Goal: Information Seeking & Learning: Check status

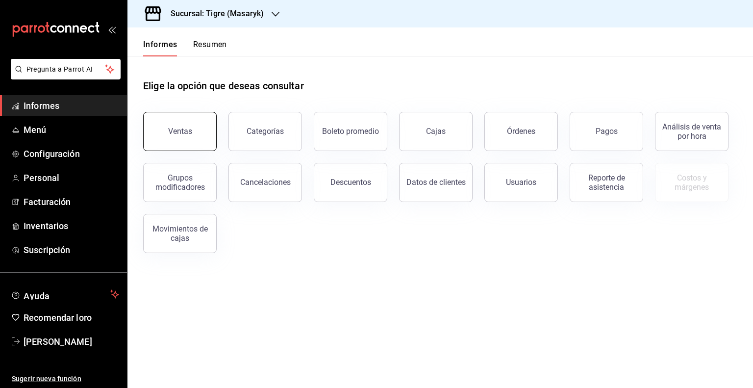
click at [171, 137] on button "Ventas" at bounding box center [180, 131] width 74 height 39
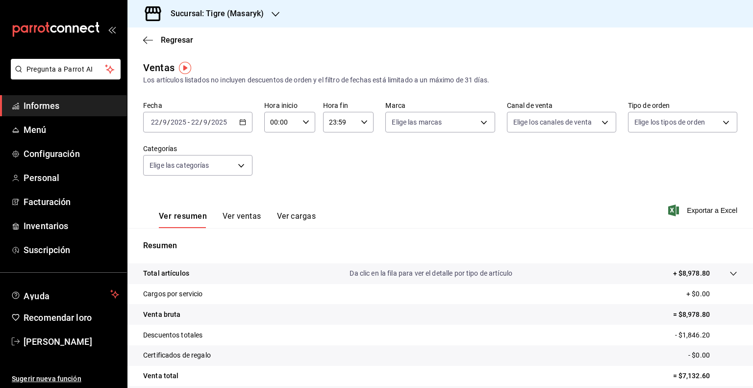
click at [243, 123] on icon "button" at bounding box center [242, 122] width 7 height 7
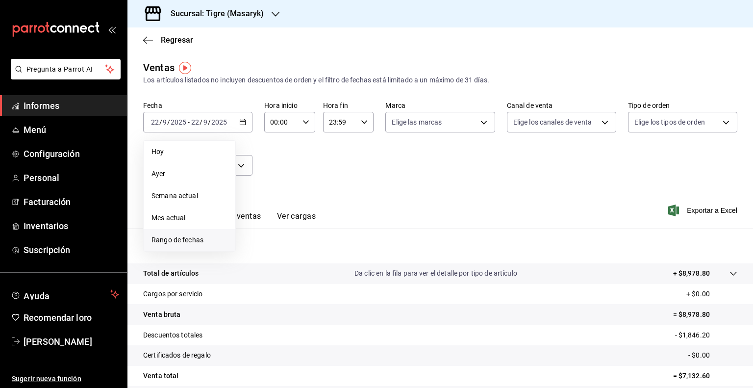
click at [170, 236] on font "Rango de fechas" at bounding box center [177, 240] width 52 height 8
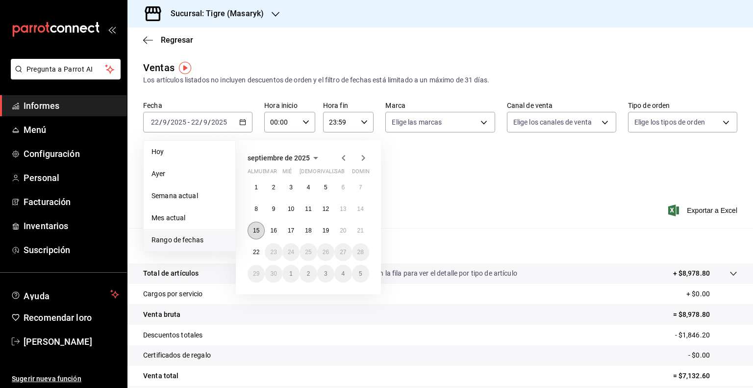
click at [253, 230] on font "15" at bounding box center [256, 230] width 6 height 7
click at [276, 230] on font "16" at bounding box center [273, 230] width 6 height 7
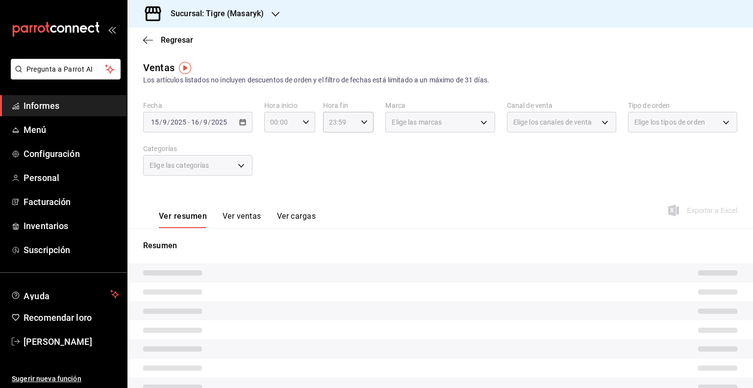
click at [302, 123] on icon "button" at bounding box center [305, 122] width 7 height 7
click at [274, 156] on font "05" at bounding box center [275, 153] width 8 height 8
type input "05:00"
click at [362, 123] on div at bounding box center [376, 194] width 753 height 388
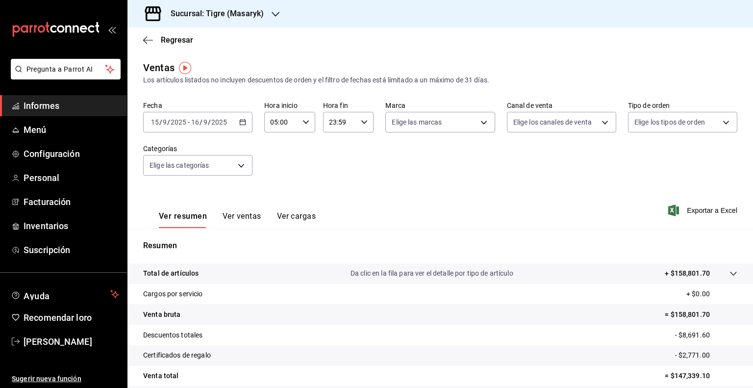
click at [362, 123] on \(Stroke\) "button" at bounding box center [364, 121] width 6 height 3
click at [336, 144] on font "04" at bounding box center [333, 146] width 8 height 8
type input "04:59"
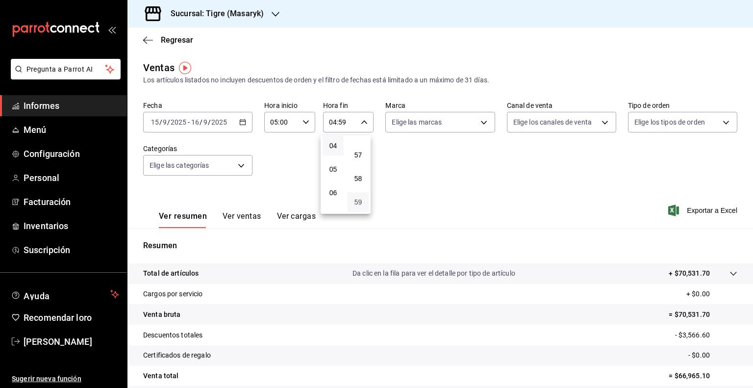
click at [361, 201] on font "59" at bounding box center [358, 202] width 8 height 8
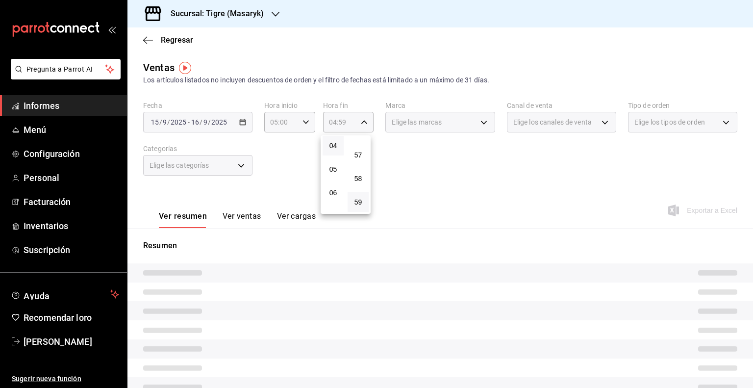
click at [435, 126] on div at bounding box center [376, 194] width 753 height 388
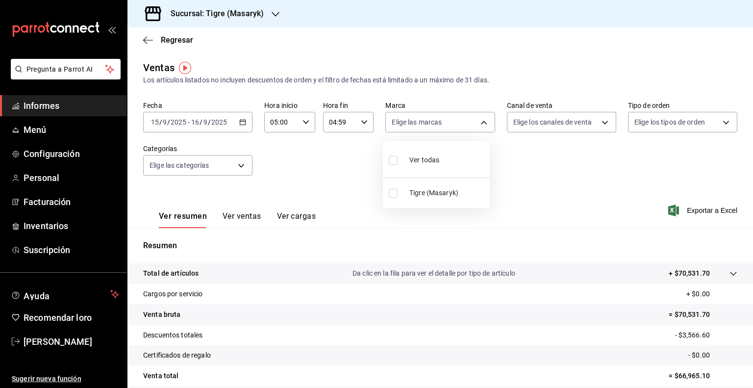
click at [435, 126] on body "Pregunta a Parrot AI Informes Menú Configuración Personal Facturación Inventari…" at bounding box center [376, 194] width 753 height 388
click at [425, 190] on font "Tigre (Masaryk)" at bounding box center [433, 193] width 49 height 8
type input "0f86158e-2edf-4eb8-b958-7d07c808eb5c"
checkbox input "true"
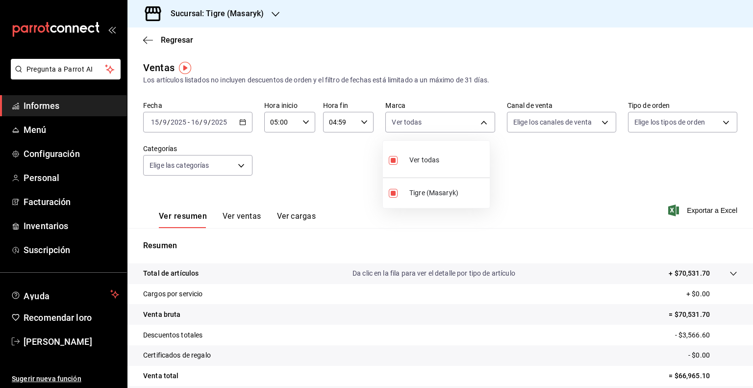
click at [538, 123] on div at bounding box center [376, 194] width 753 height 388
click at [538, 123] on body "Pregunta a Parrot AI Informes Menú Configuración Personal Facturación Inventari…" at bounding box center [376, 194] width 753 height 388
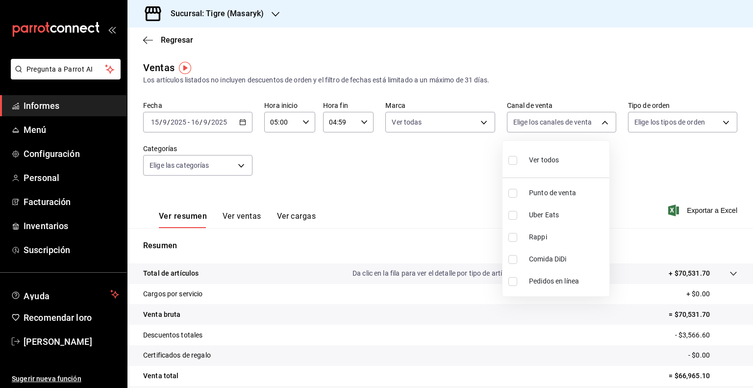
click at [516, 162] on input "checkbox" at bounding box center [512, 160] width 9 height 9
checkbox input "true"
type input "PARROT,UBER_EATS,RAPPI,DIDI_FOOD,ONLINE"
checkbox input "true"
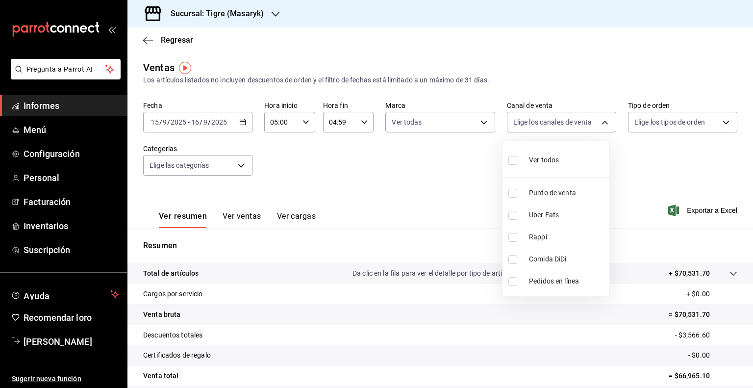
checkbox input "true"
click at [647, 122] on div at bounding box center [376, 194] width 753 height 388
click at [647, 122] on body "Pregunta a Parrot AI Informes Menú Configuración Personal Facturación Inventari…" at bounding box center [376, 194] width 753 height 388
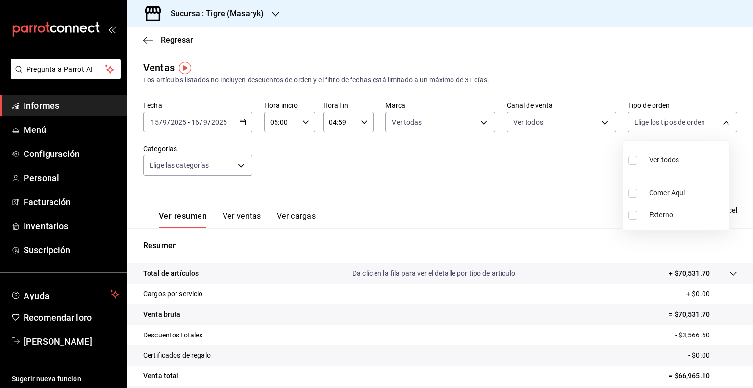
click at [636, 154] on label at bounding box center [634, 160] width 13 height 14
click at [636, 156] on input "checkbox" at bounding box center [632, 160] width 9 height 9
checkbox input "false"
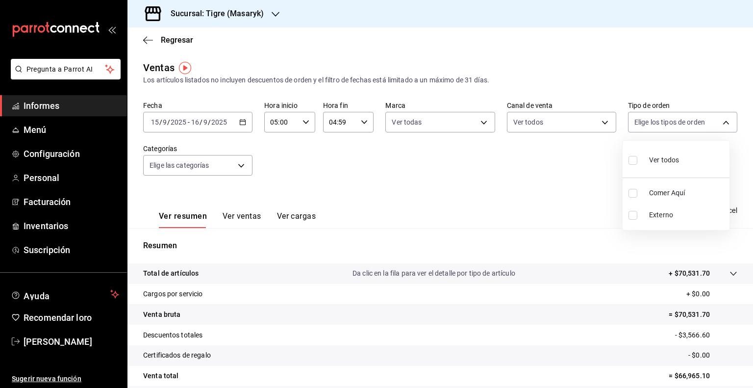
click at [248, 163] on div at bounding box center [376, 194] width 753 height 388
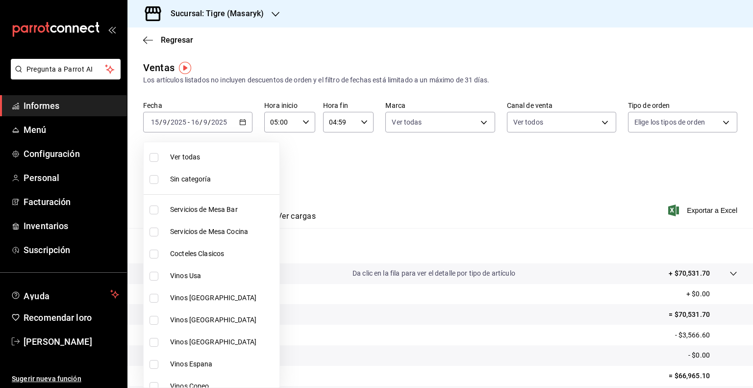
click at [243, 163] on body "Pregunta a Parrot AI Informes Menú Configuración Personal Facturación Inventari…" at bounding box center [376, 194] width 753 height 388
click at [180, 156] on font "Ver todas" at bounding box center [185, 157] width 30 height 8
type input "7cd27861-1019-4265-ada8-0a6349b72ebc,77c47ebf-2aa7-4ca3-900f-d4e8133ed13d,d84ff…"
checkbox input "true"
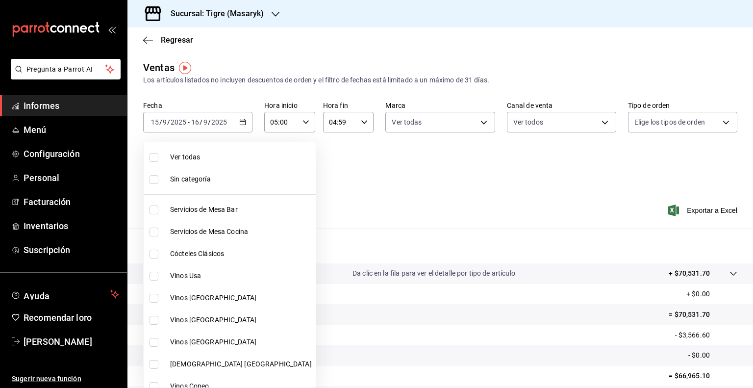
checkbox input "true"
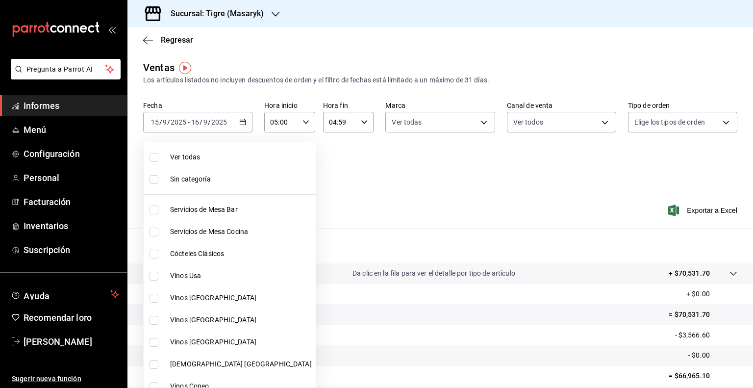
checkbox input "true"
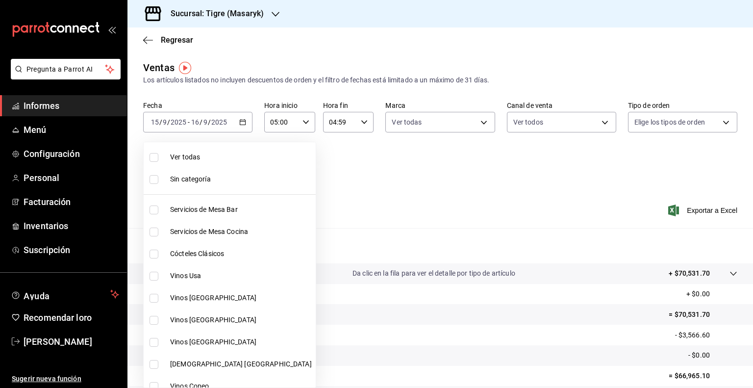
checkbox input "true"
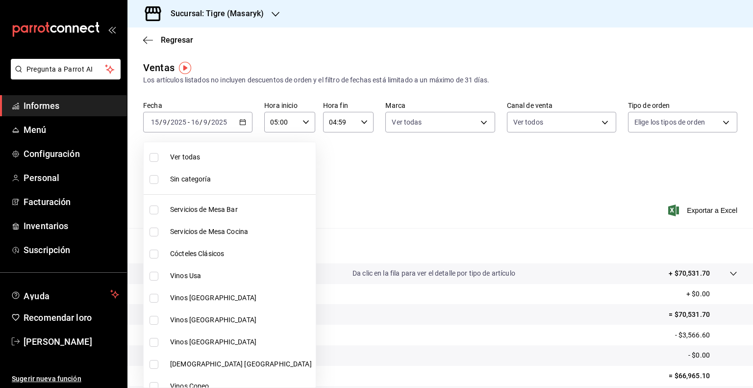
checkbox input "true"
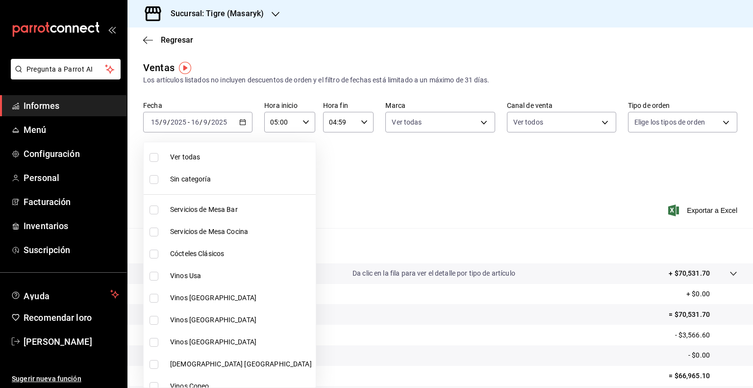
checkbox input "true"
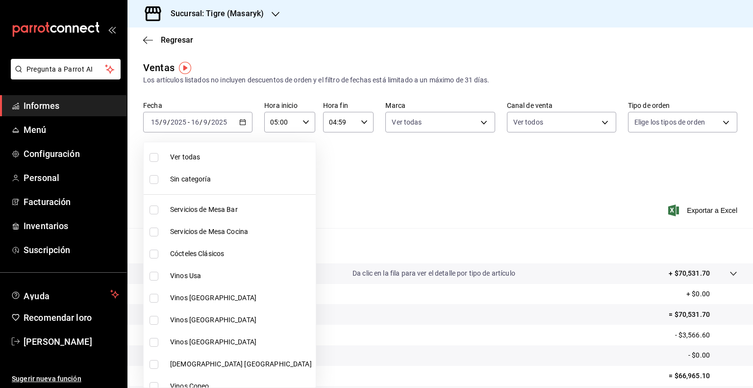
checkbox input "true"
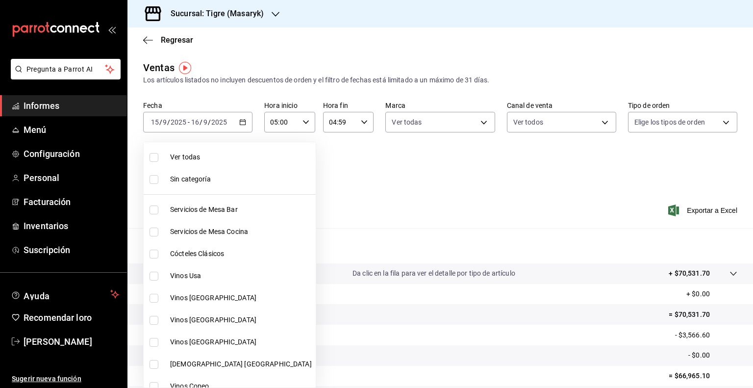
checkbox input "true"
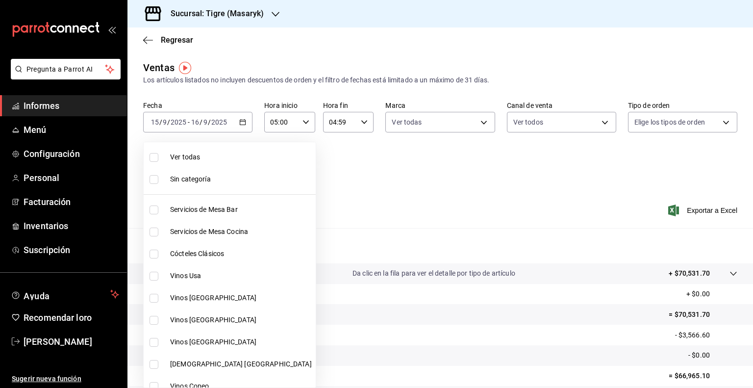
checkbox input "true"
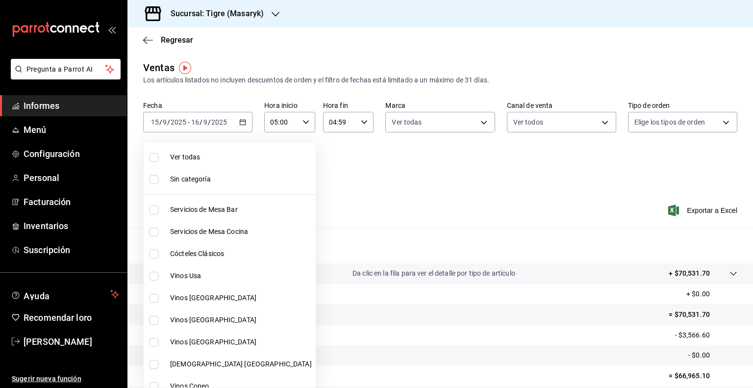
checkbox input "true"
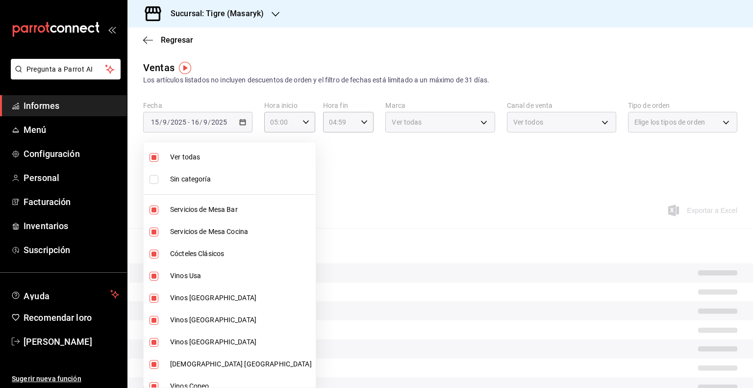
click at [180, 156] on font "Ver todas" at bounding box center [185, 157] width 30 height 8
checkbox input "false"
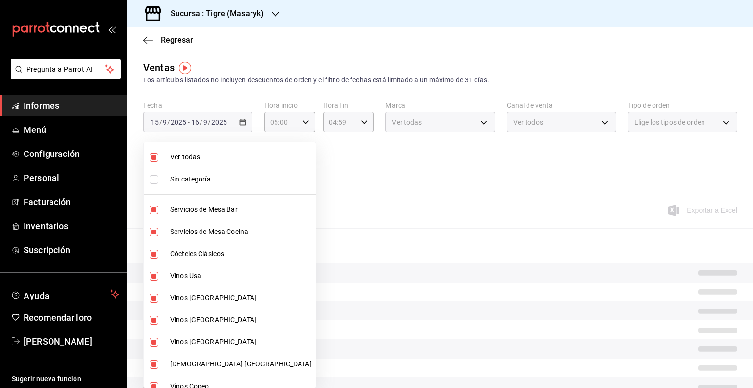
checkbox input "false"
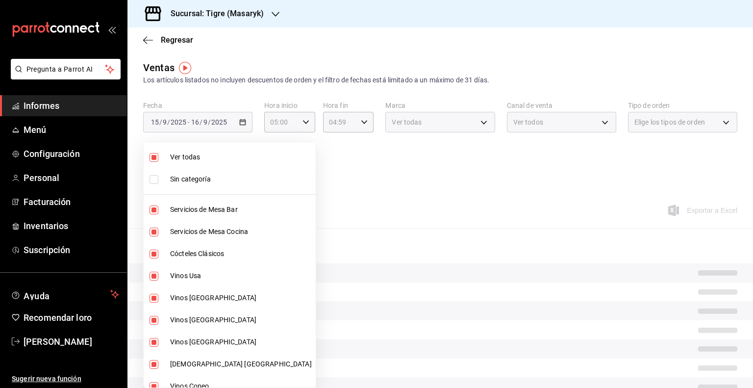
checkbox input "false"
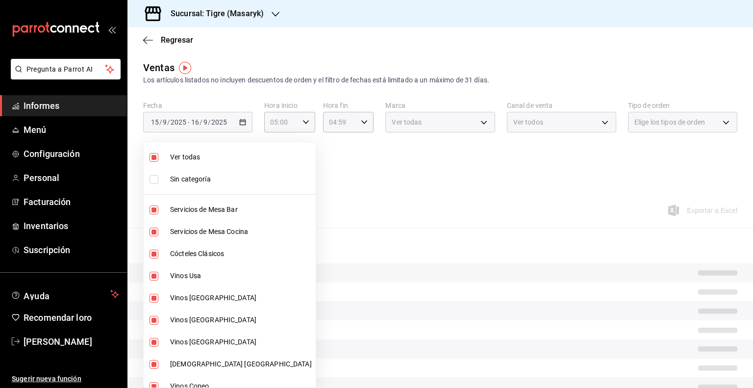
checkbox input "false"
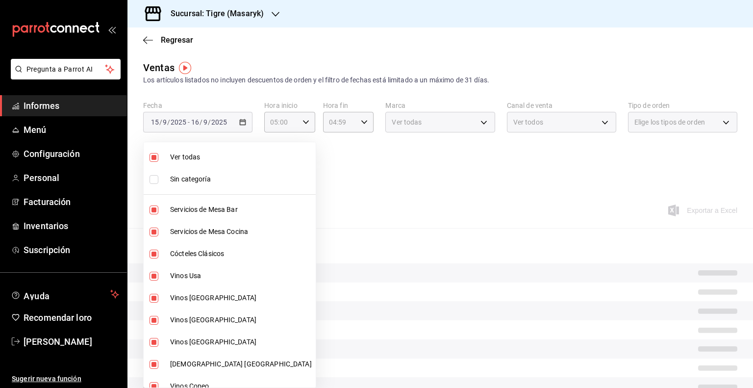
checkbox input "false"
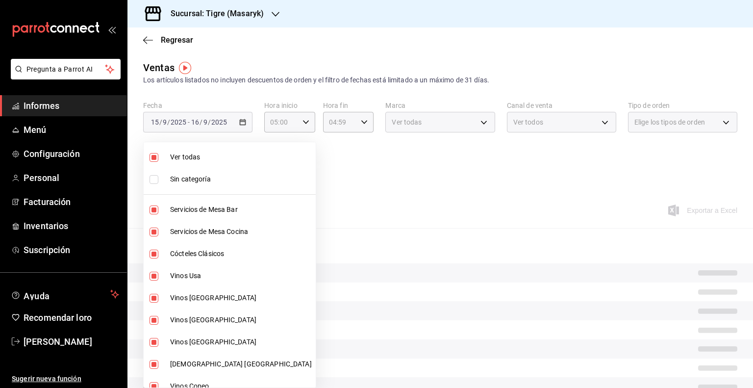
checkbox input "false"
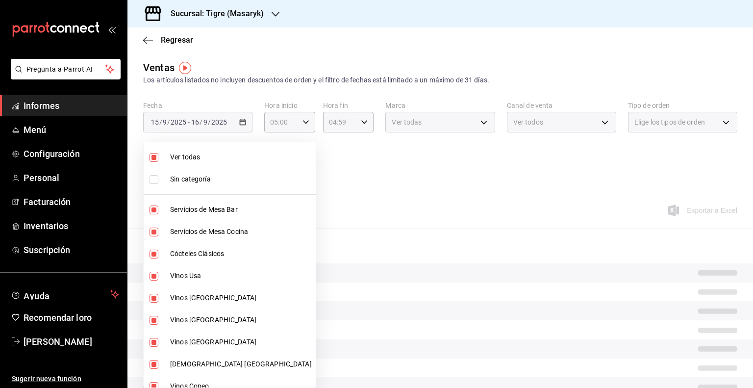
checkbox input "false"
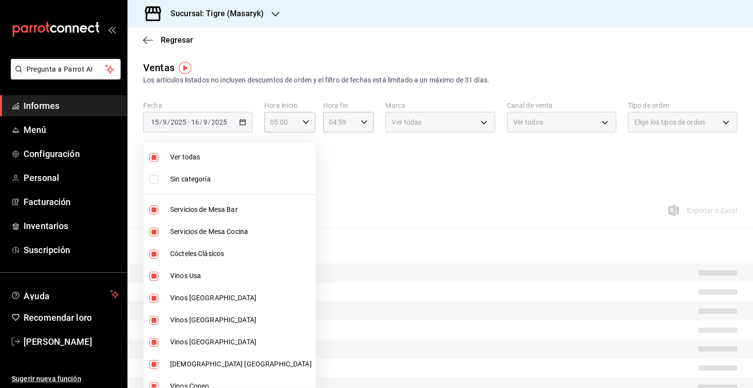
checkbox input "false"
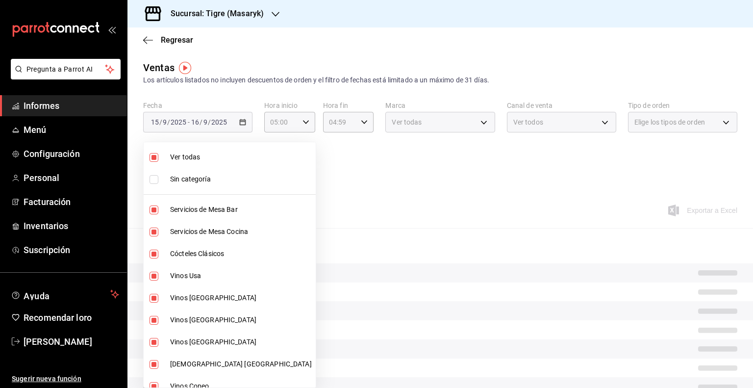
checkbox input "false"
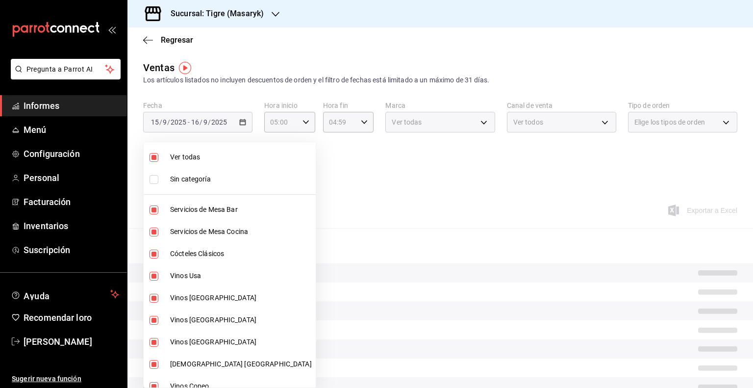
checkbox input "false"
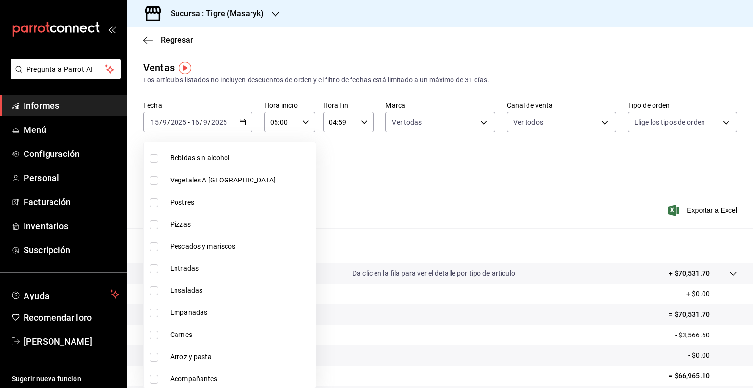
scroll to position [825, 0]
click at [161, 178] on label at bounding box center [155, 178] width 13 height 9
click at [158, 178] on input "checkbox" at bounding box center [153, 178] width 9 height 9
checkbox input "false"
click at [157, 203] on input "checkbox" at bounding box center [153, 200] width 9 height 9
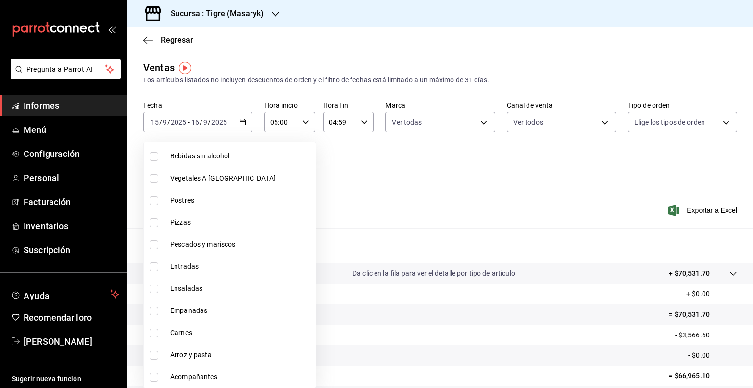
checkbox input "true"
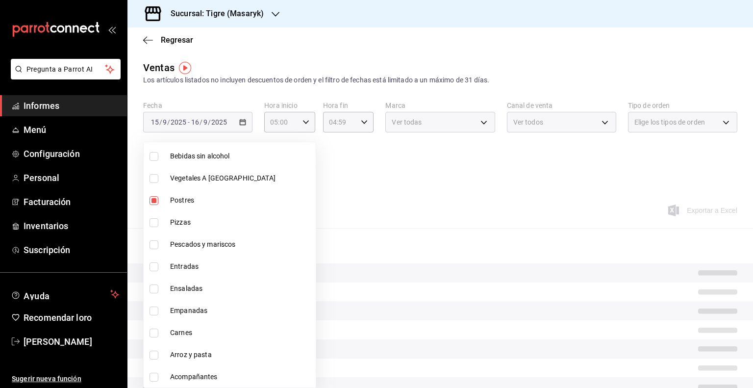
click at [153, 165] on li "Bebidas sin alcohol" at bounding box center [230, 156] width 172 height 22
type input "c9a19cd2-bcae-4fad-9deb-26ec59e56caa,60391341-8f67-4bad-b8f8-02a4372c49e2"
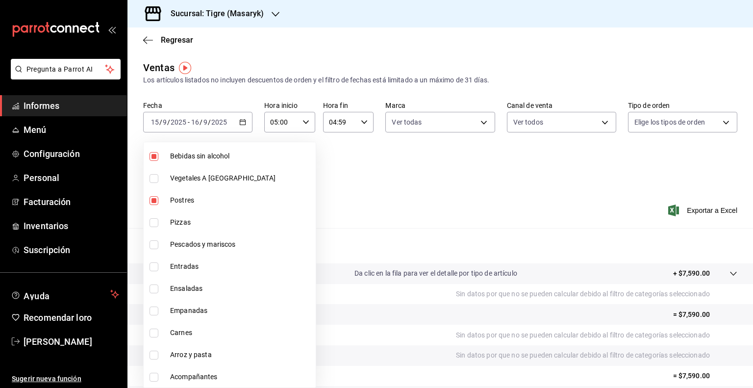
click at [152, 158] on input "checkbox" at bounding box center [153, 156] width 9 height 9
checkbox input "false"
type input "c9a19cd2-bcae-4fad-9deb-26ec59e56caa"
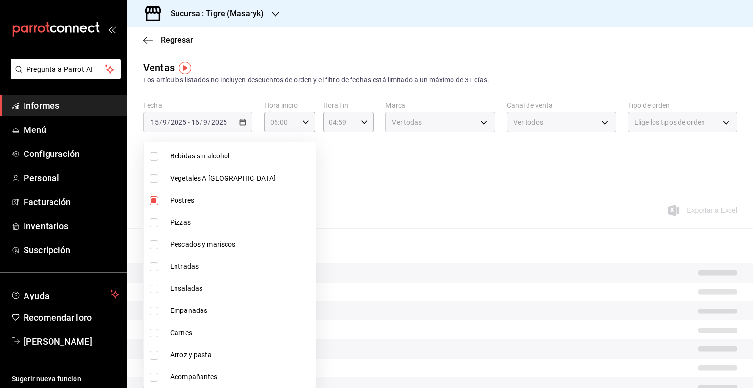
click at [153, 174] on input "checkbox" at bounding box center [153, 178] width 9 height 9
checkbox input "true"
click at [154, 227] on li "Pizzas" at bounding box center [230, 222] width 172 height 22
type input "c9a19cd2-bcae-4fad-9deb-26ec59e56caa,e90835bc-a6dd-42e6-9a53-c3a9655edb87,6469a…"
checkbox input "true"
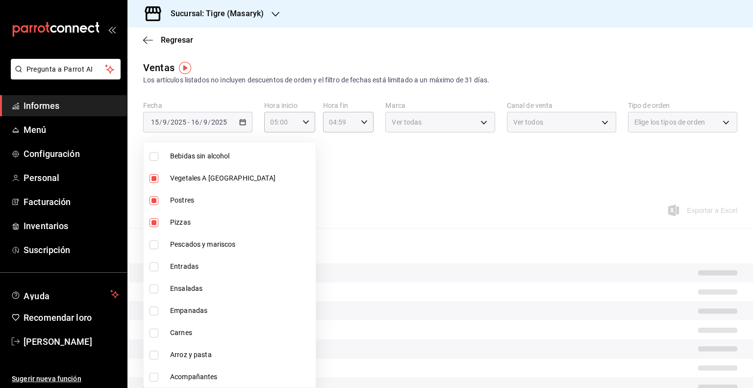
click at [154, 246] on input "checkbox" at bounding box center [153, 244] width 9 height 9
checkbox input "true"
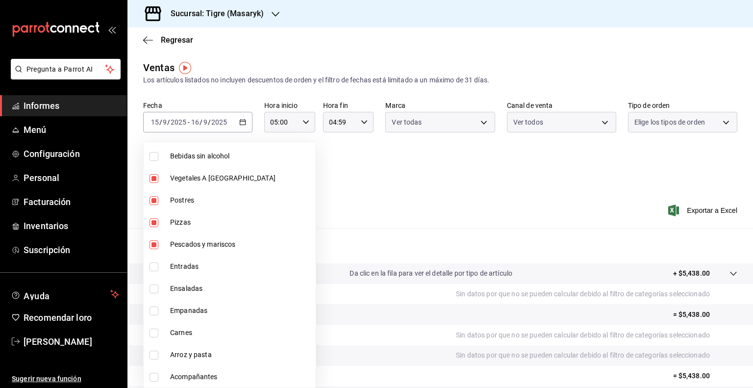
click at [153, 275] on li "Entradas" at bounding box center [230, 266] width 172 height 22
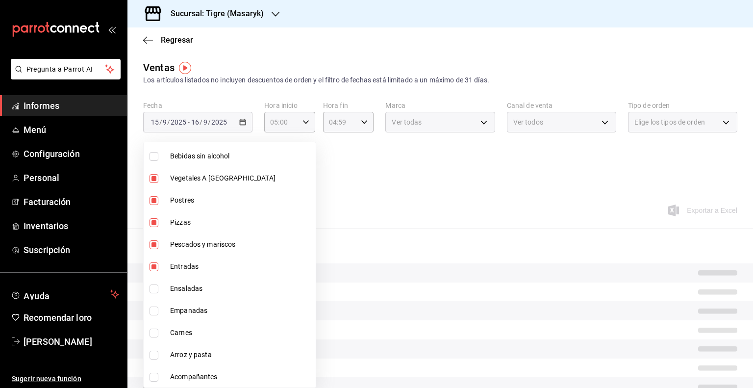
type input "c9a19cd2-bcae-4fad-9deb-26ec59e56caa,e90835bc-a6dd-42e6-9a53-c3a9655edb87,6469a…"
checkbox input "true"
click at [153, 292] on input "checkbox" at bounding box center [153, 288] width 9 height 9
checkbox input "true"
type input "c9a19cd2-bcae-4fad-9deb-26ec59e56caa,e90835bc-a6dd-42e6-9a53-c3a9655edb87,6469a…"
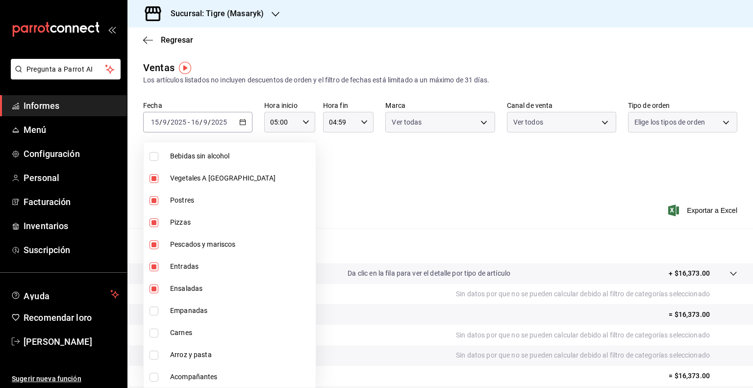
click at [154, 307] on input "checkbox" at bounding box center [153, 310] width 9 height 9
checkbox input "true"
type input "c9a19cd2-bcae-4fad-9deb-26ec59e56caa,e90835bc-a6dd-42e6-9a53-c3a9655edb87,6469a…"
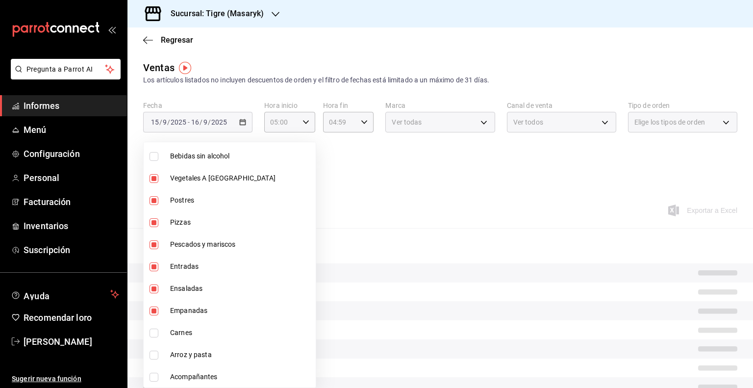
click at [155, 328] on input "checkbox" at bounding box center [153, 332] width 9 height 9
checkbox input "true"
click at [155, 346] on li "Arroz y pasta" at bounding box center [230, 355] width 172 height 22
type input "c9a19cd2-bcae-4fad-9deb-26ec59e56caa,e90835bc-a6dd-42e6-9a53-c3a9655edb87,6469a…"
checkbox input "true"
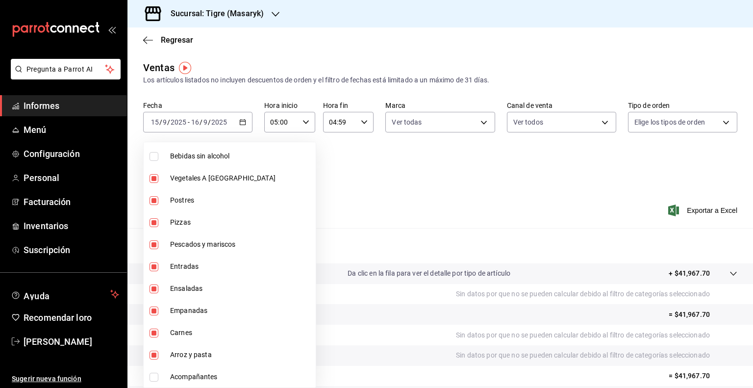
click at [153, 375] on input "checkbox" at bounding box center [153, 376] width 9 height 9
checkbox input "true"
click at [523, 229] on div at bounding box center [376, 194] width 753 height 388
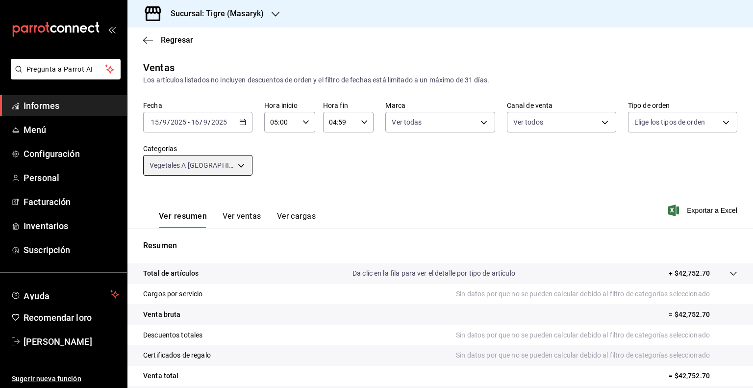
scroll to position [82, 0]
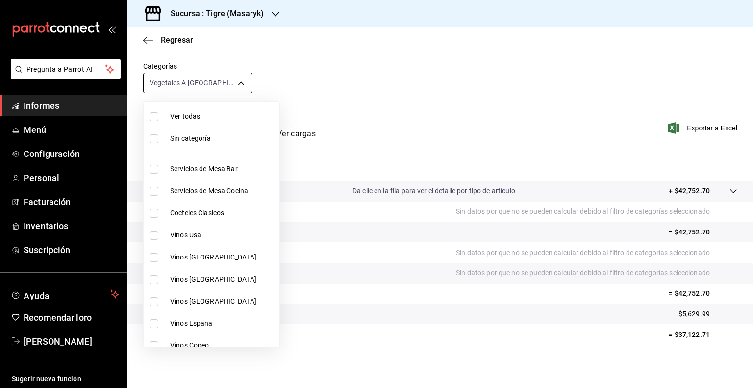
click at [220, 79] on body "Pregunta a Parrot AI Informes Menú Configuración Personal Facturación Inventari…" at bounding box center [376, 194] width 753 height 388
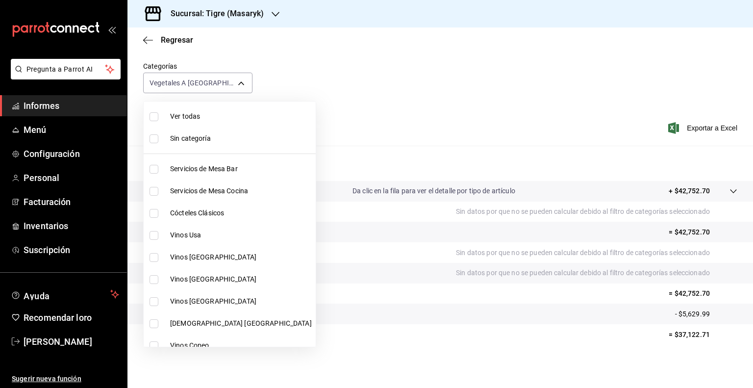
click at [195, 111] on span "Ver todas" at bounding box center [241, 116] width 142 height 10
type input "7cd27861-1019-4265-ada8-0a6349b72ebc,77c47ebf-2aa7-4ca3-900f-d4e8133ed13d,d84ff…"
checkbox input "true"
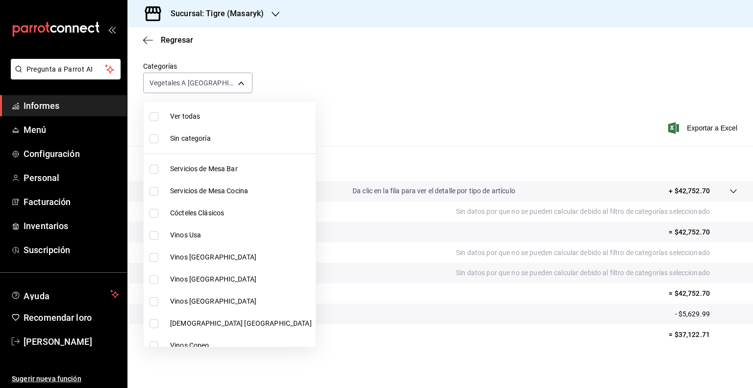
checkbox input "true"
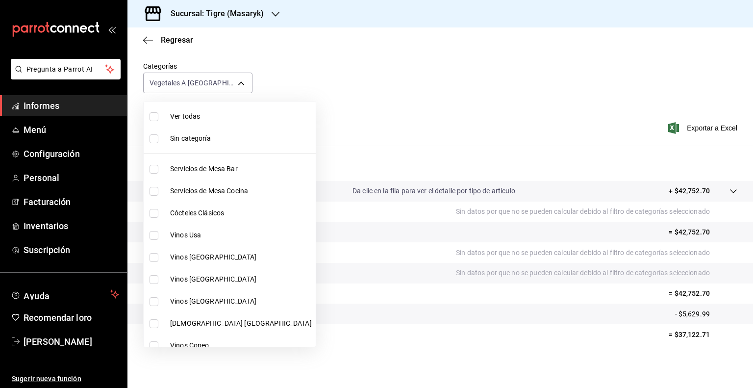
checkbox input "true"
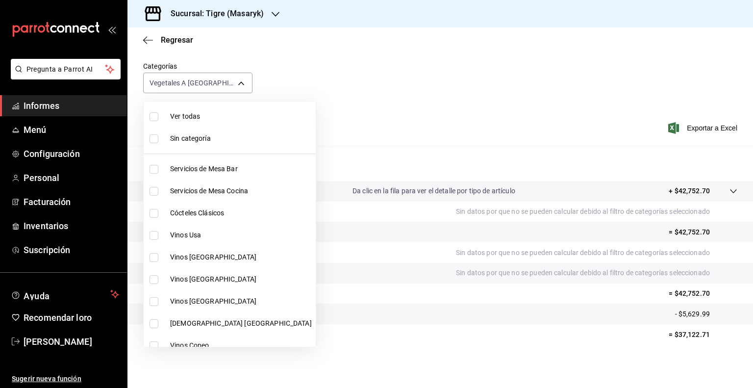
checkbox input "true"
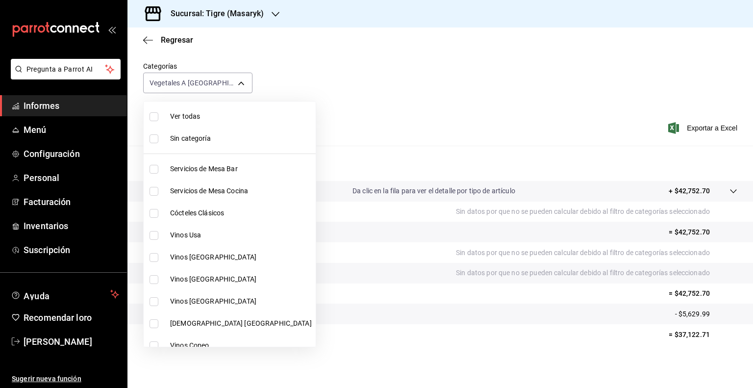
checkbox input "true"
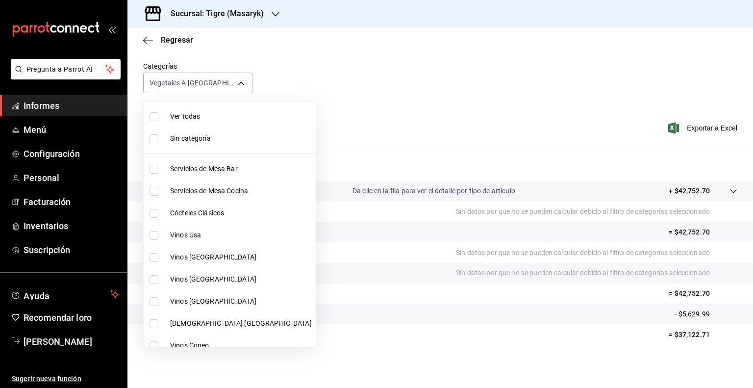
checkbox input "true"
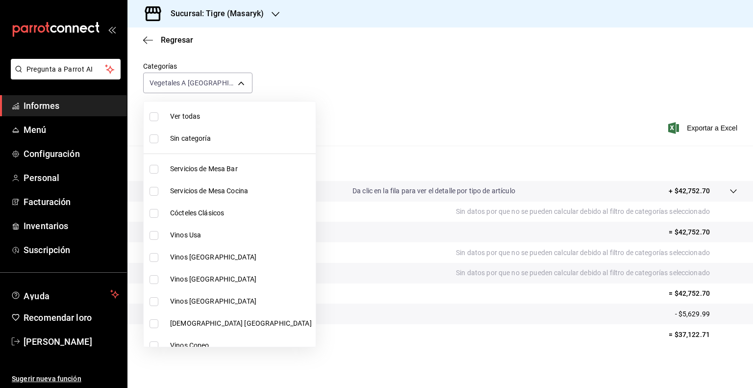
checkbox input "true"
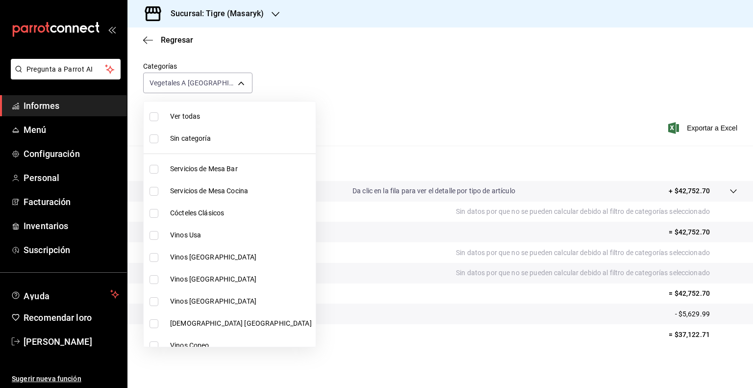
checkbox input "true"
click at [361, 93] on div at bounding box center [376, 194] width 753 height 388
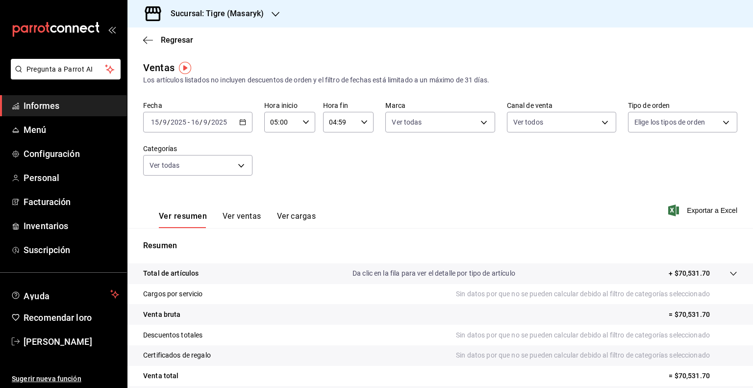
click at [243, 123] on icon "button" at bounding box center [242, 122] width 7 height 7
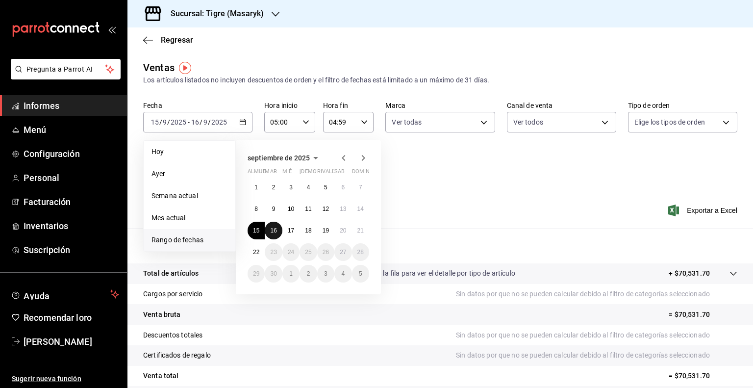
click at [272, 229] on font "16" at bounding box center [273, 230] width 6 height 7
click at [295, 232] on button "17" at bounding box center [290, 230] width 17 height 18
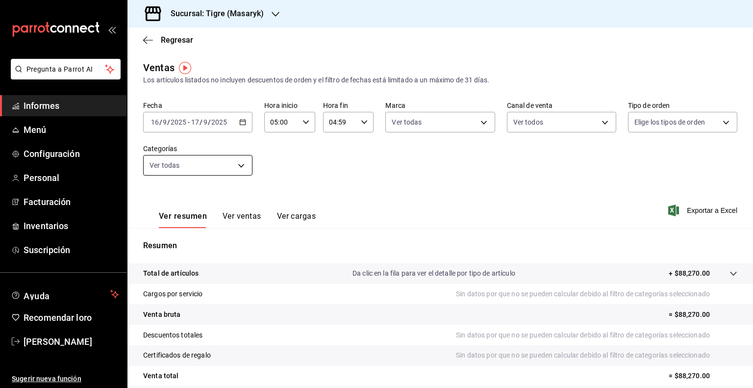
click at [216, 160] on body "Pregunta a Parrot AI Informes Menú Configuración Personal Facturación Inventari…" at bounding box center [376, 194] width 753 height 388
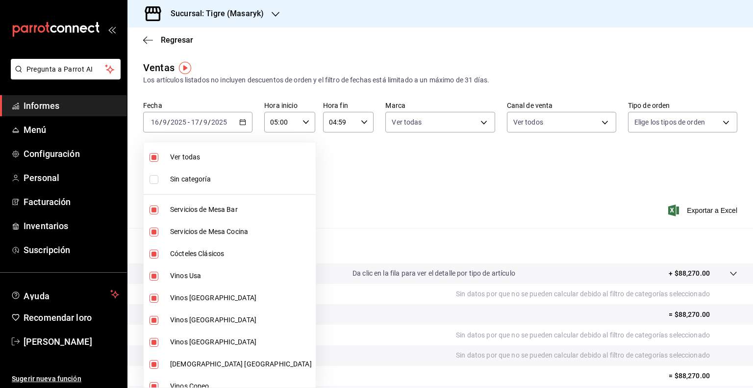
click at [178, 149] on li "Ver todas" at bounding box center [230, 157] width 172 height 22
checkbox input "false"
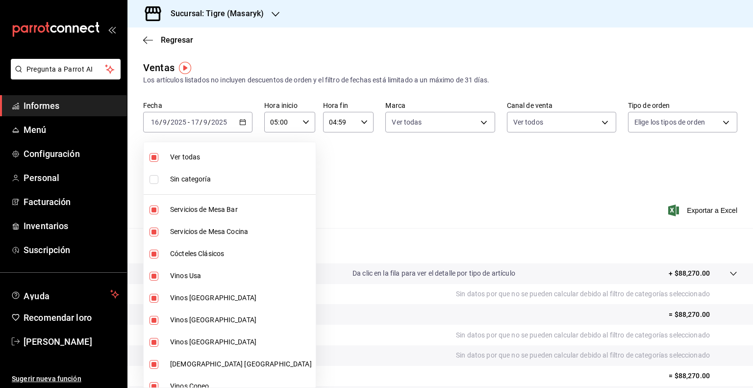
checkbox input "false"
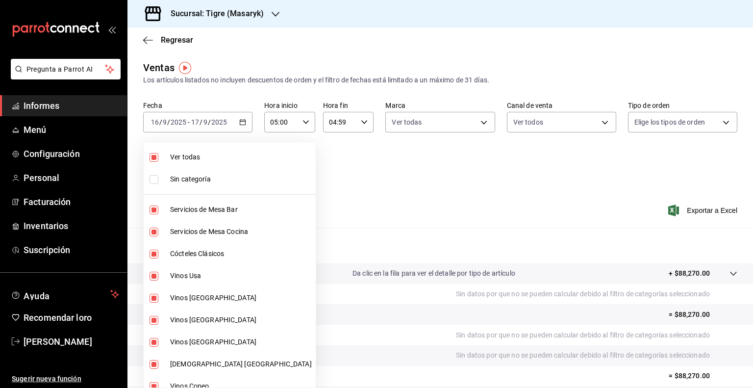
checkbox input "false"
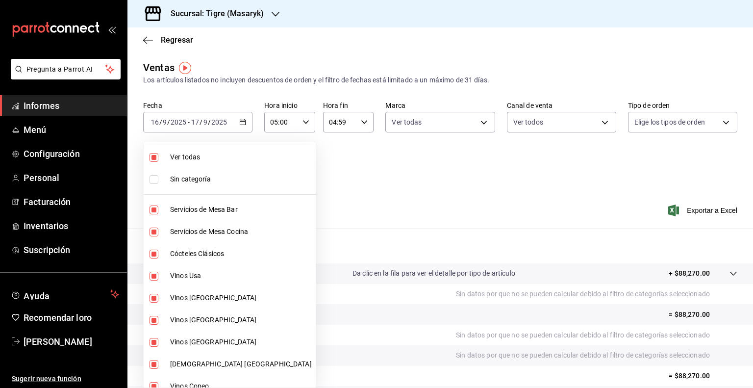
checkbox input "false"
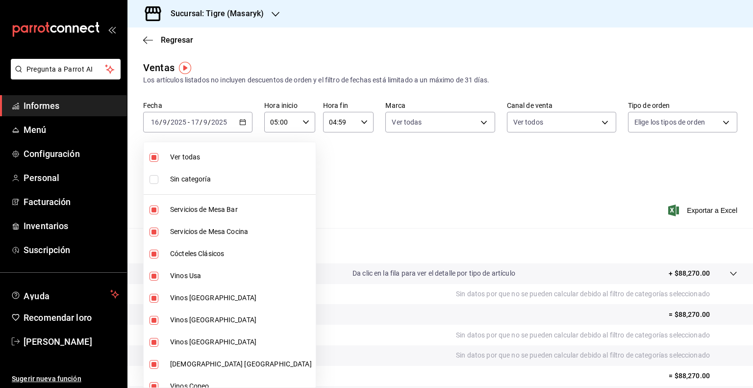
checkbox input "false"
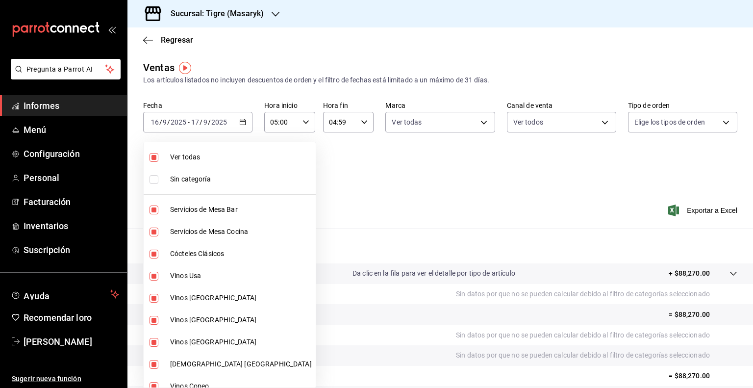
checkbox input "false"
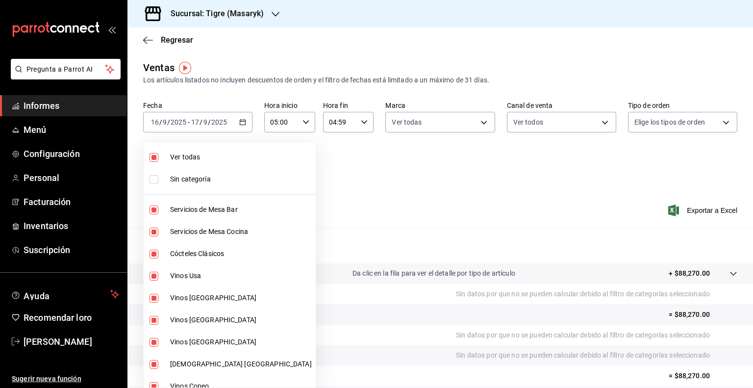
checkbox input "false"
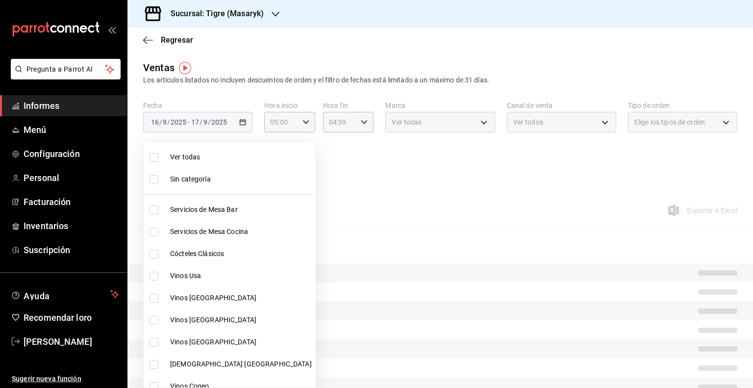
drag, startPoint x: 195, startPoint y: 364, endPoint x: 295, endPoint y: 147, distance: 239.2
click at [295, 147] on div "Ver todas Sin categoría Servicios [PERSON_NAME] Bar Servicios [PERSON_NAME] Coc…" at bounding box center [376, 194] width 753 height 388
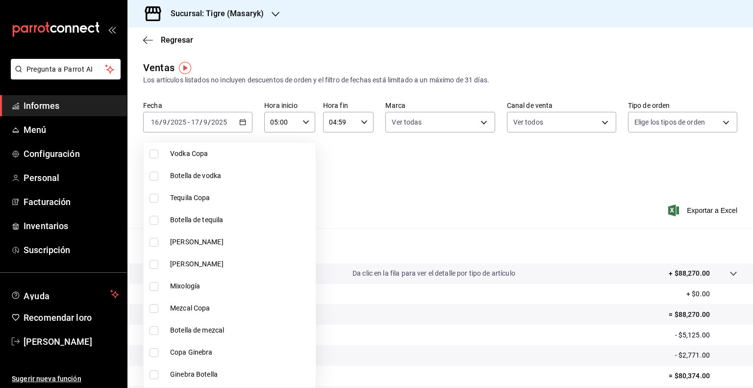
scroll to position [825, 0]
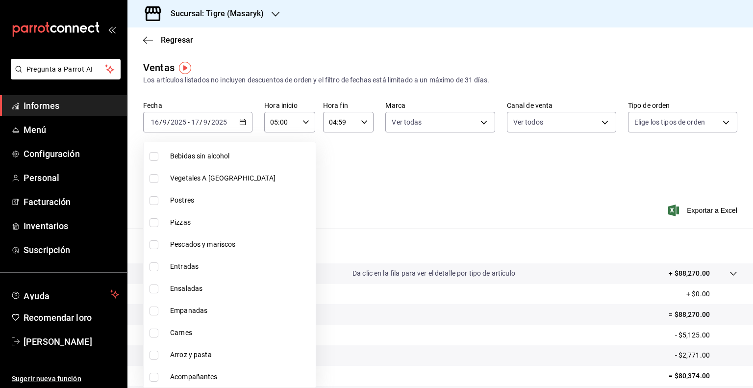
click at [162, 179] on li "Vegetales A [GEOGRAPHIC_DATA]" at bounding box center [230, 178] width 172 height 22
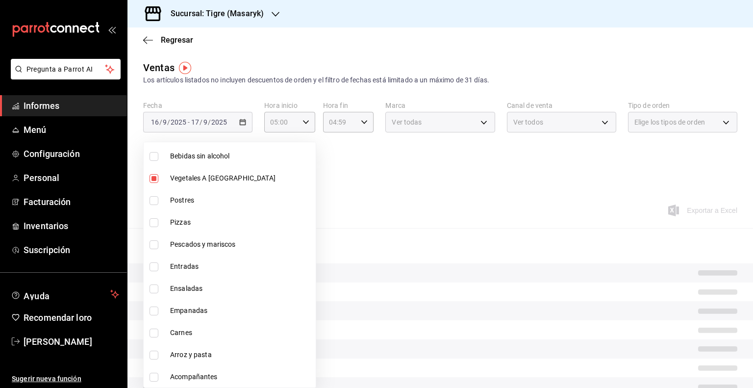
click at [156, 201] on input "checkbox" at bounding box center [153, 200] width 9 height 9
click at [155, 222] on input "checkbox" at bounding box center [153, 222] width 9 height 9
click at [155, 242] on input "checkbox" at bounding box center [153, 244] width 9 height 9
click at [155, 269] on input "checkbox" at bounding box center [153, 266] width 9 height 9
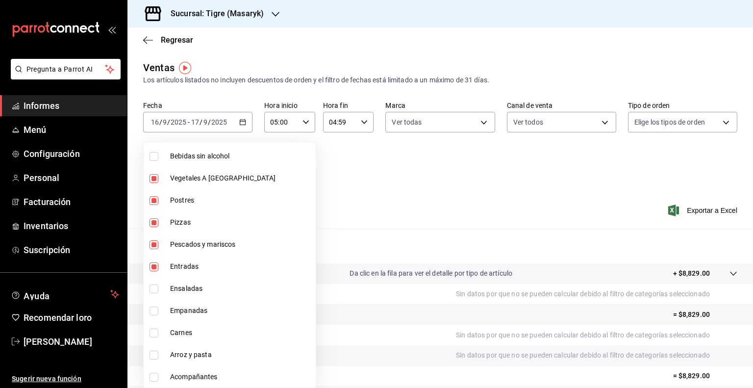
click at [155, 291] on input "checkbox" at bounding box center [153, 288] width 9 height 9
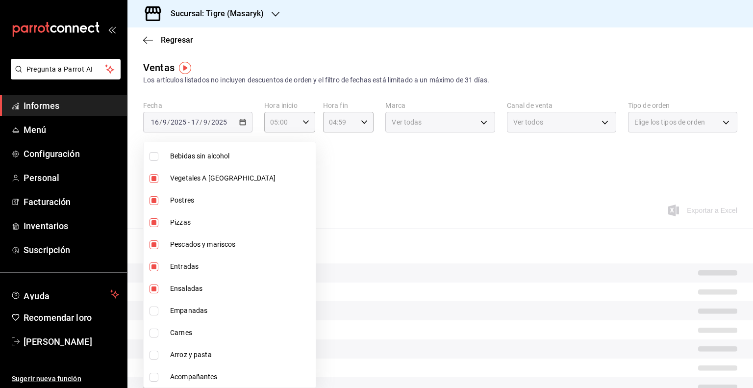
click at [155, 312] on input "checkbox" at bounding box center [153, 310] width 9 height 9
click at [155, 339] on li "Carnes" at bounding box center [230, 332] width 172 height 22
click at [155, 352] on input "checkbox" at bounding box center [153, 354] width 9 height 9
click at [155, 379] on input "checkbox" at bounding box center [153, 376] width 9 height 9
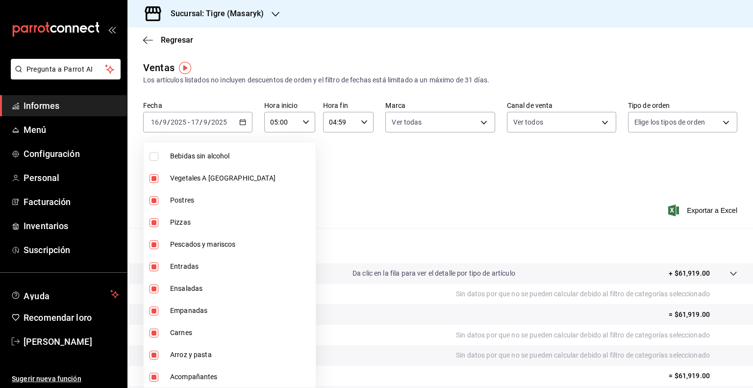
click at [443, 196] on div at bounding box center [376, 194] width 753 height 388
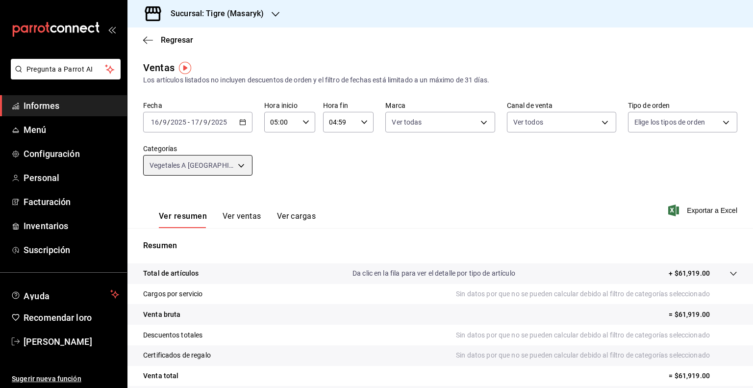
scroll to position [82, 0]
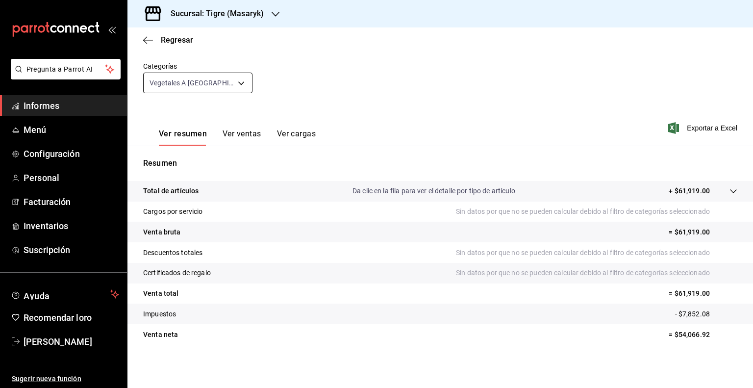
click at [236, 82] on body "Pregunta a Parrot AI Informes Menú Configuración Personal Facturación Inventari…" at bounding box center [376, 194] width 753 height 388
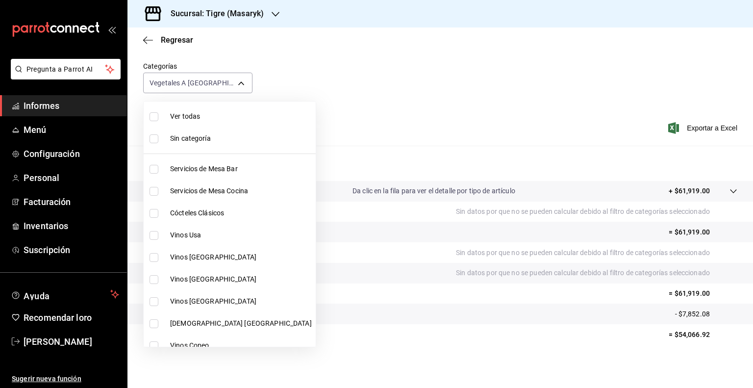
click at [178, 115] on font "Ver todas" at bounding box center [185, 116] width 30 height 8
click at [347, 91] on div at bounding box center [376, 194] width 753 height 388
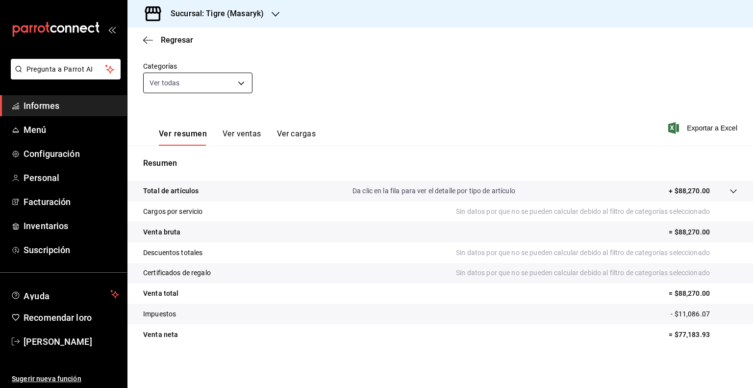
click at [235, 86] on body "Pregunta a Parrot AI Informes Menú Configuración Personal Facturación Inventari…" at bounding box center [376, 194] width 753 height 388
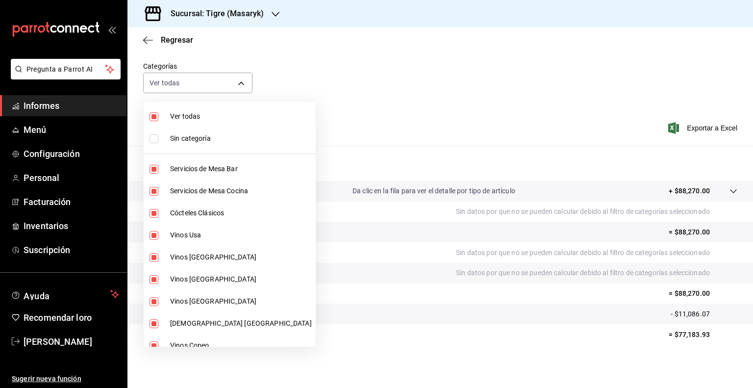
click at [183, 112] on font "Ver todas" at bounding box center [185, 116] width 30 height 8
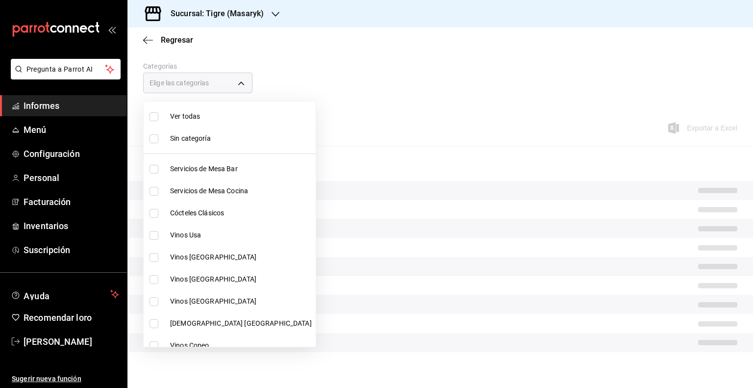
click at [314, 88] on div at bounding box center [376, 194] width 753 height 388
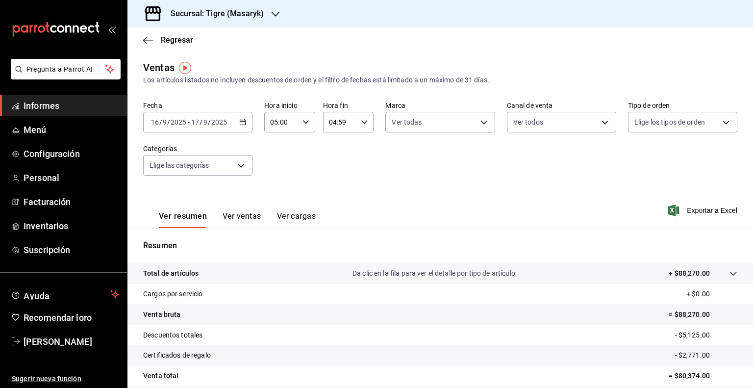
click at [243, 123] on icon "button" at bounding box center [242, 122] width 7 height 7
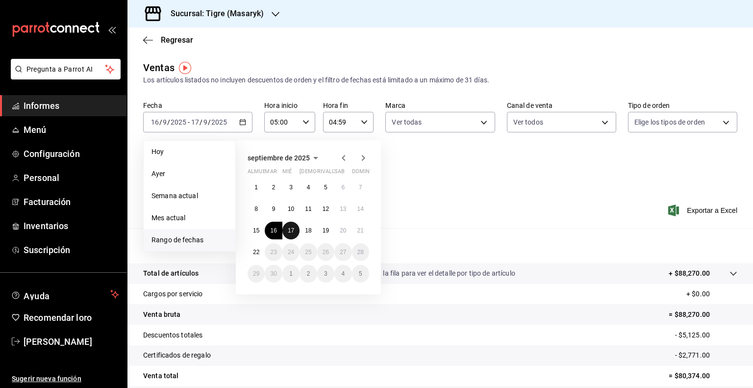
click at [293, 227] on font "17" at bounding box center [291, 230] width 6 height 7
click at [311, 232] on font "18" at bounding box center [308, 230] width 6 height 7
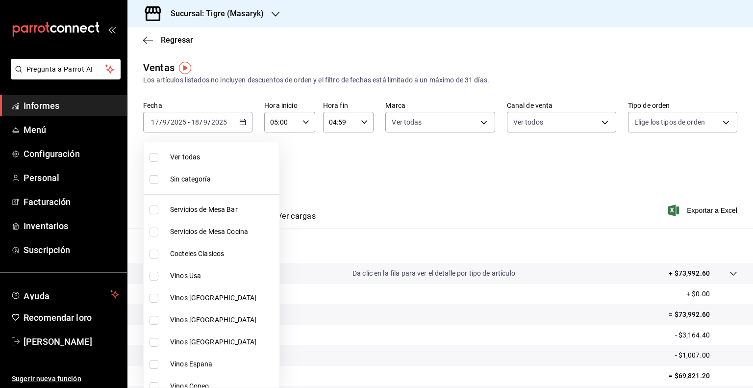
click at [226, 168] on body "Pregunta a Parrot AI Informes Menú Configuración Personal Facturación Inventari…" at bounding box center [376, 194] width 753 height 388
click at [185, 160] on font "Ver todas" at bounding box center [185, 157] width 30 height 8
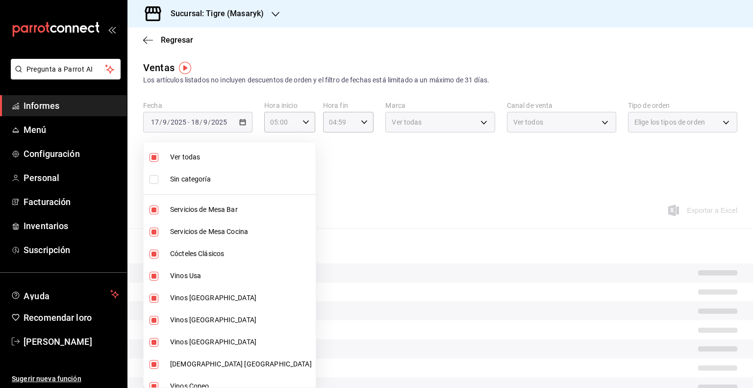
click at [185, 160] on font "Ver todas" at bounding box center [185, 157] width 30 height 8
drag, startPoint x: 185, startPoint y: 160, endPoint x: 202, endPoint y: 283, distance: 123.6
click at [202, 283] on ul "Ver todas Sin categoría Servicios [PERSON_NAME] Bar Servicios [PERSON_NAME] Coc…" at bounding box center [230, 264] width 172 height 245
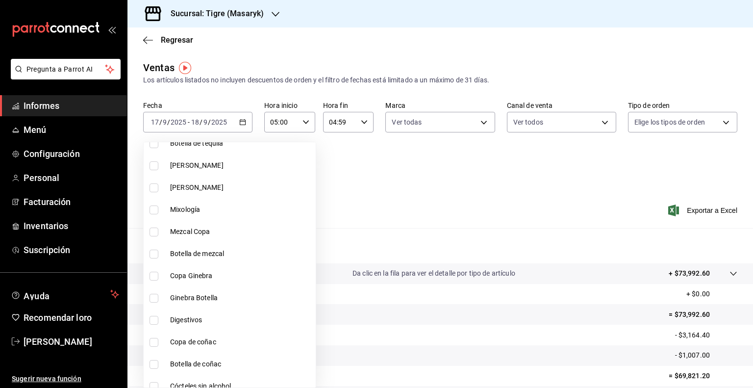
scroll to position [825, 0]
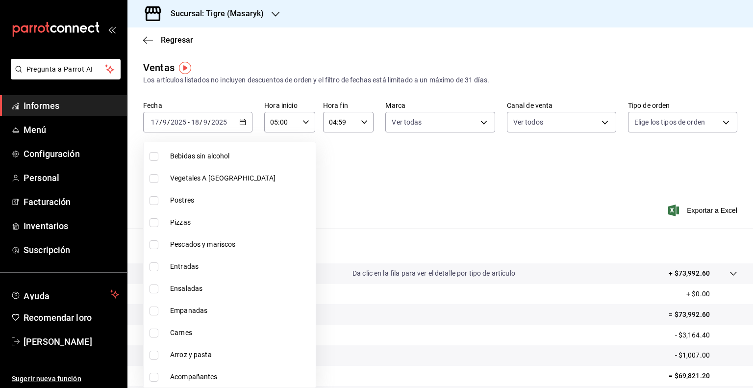
click at [153, 178] on input "checkbox" at bounding box center [153, 178] width 9 height 9
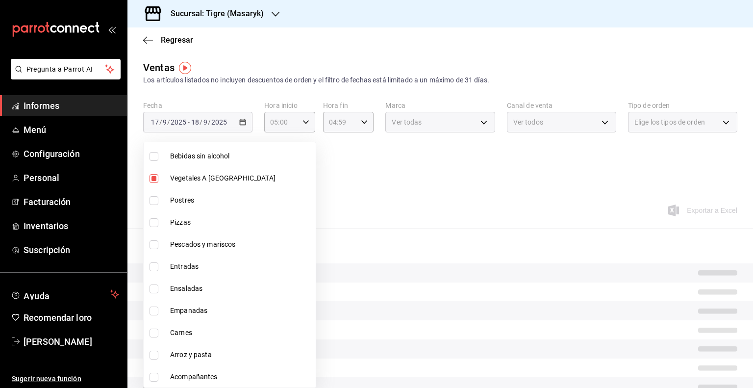
click at [155, 200] on input "checkbox" at bounding box center [153, 200] width 9 height 9
click at [154, 229] on li "Pizzas" at bounding box center [230, 222] width 172 height 22
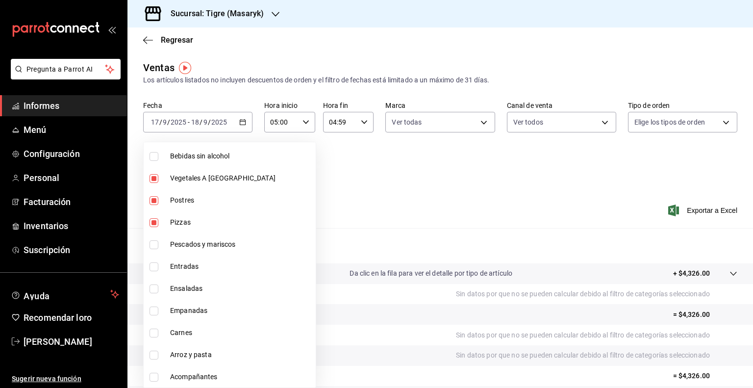
click at [154, 241] on input "checkbox" at bounding box center [153, 244] width 9 height 9
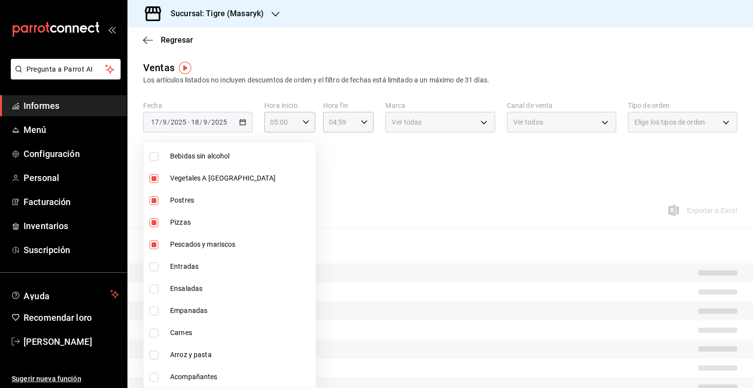
click at [154, 266] on input "checkbox" at bounding box center [153, 266] width 9 height 9
click at [154, 288] on input "checkbox" at bounding box center [153, 288] width 9 height 9
click at [154, 303] on li "Empanadas" at bounding box center [230, 310] width 172 height 22
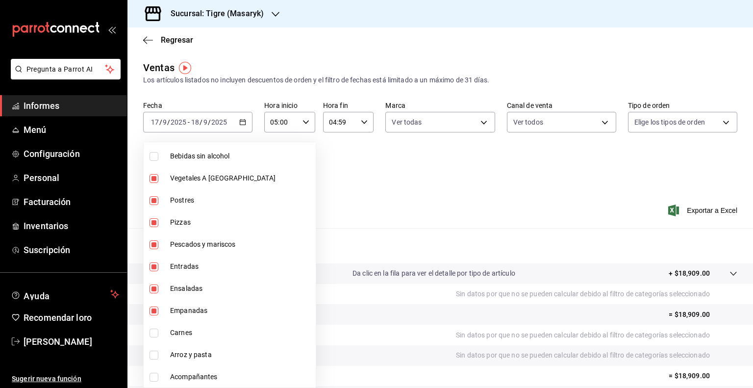
click at [154, 333] on input "checkbox" at bounding box center [153, 332] width 9 height 9
click at [153, 350] on input "checkbox" at bounding box center [153, 354] width 9 height 9
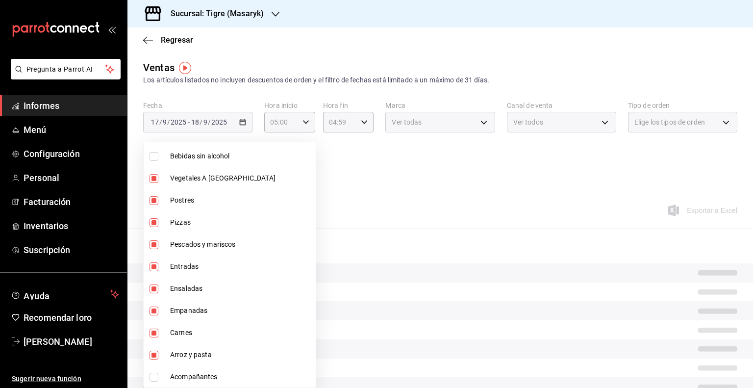
click at [157, 376] on input "checkbox" at bounding box center [153, 376] width 9 height 9
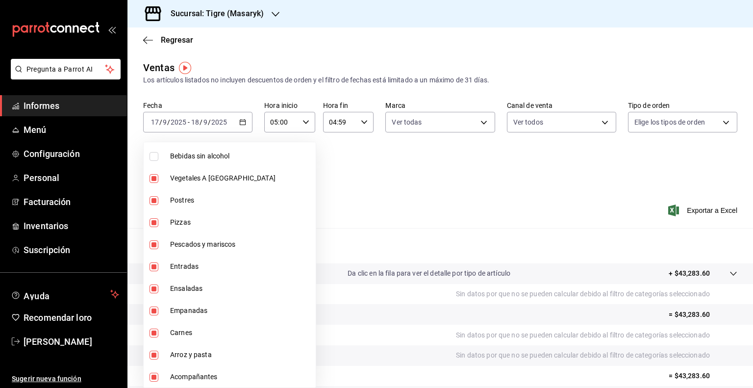
click at [370, 203] on div at bounding box center [376, 194] width 753 height 388
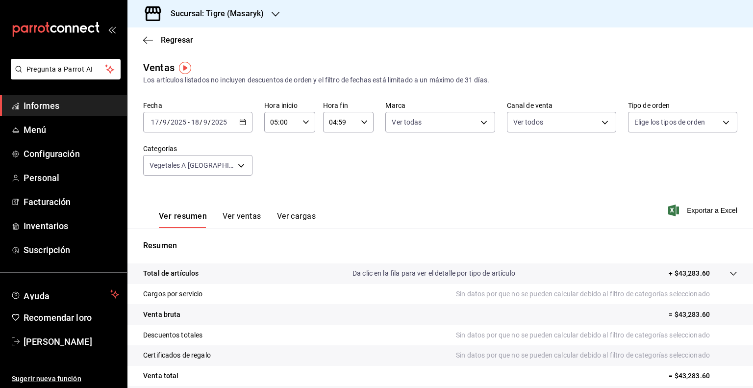
click at [451, 196] on div "Ver resumen Ver ventas Ver cargas Exportar a Excel" at bounding box center [439, 207] width 625 height 41
drag, startPoint x: 451, startPoint y: 196, endPoint x: 468, endPoint y: 147, distance: 51.0
click at [468, 187] on div "Ver resumen Ver ventas Ver cargas Exportar a Excel" at bounding box center [439, 207] width 625 height 41
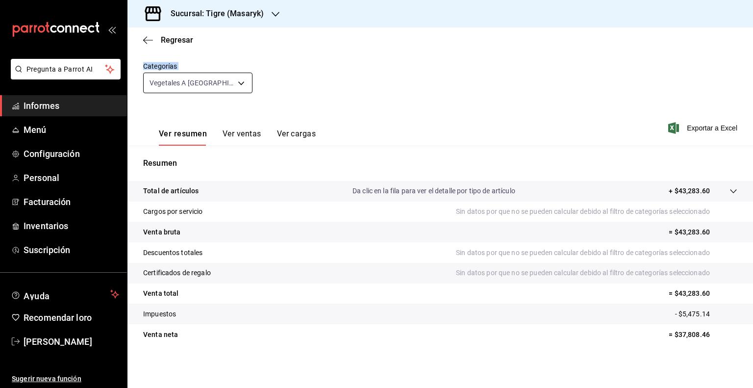
click at [241, 84] on body "Pregunta a Parrot AI Informes Menú Configuración Personal Facturación Inventari…" at bounding box center [376, 194] width 753 height 388
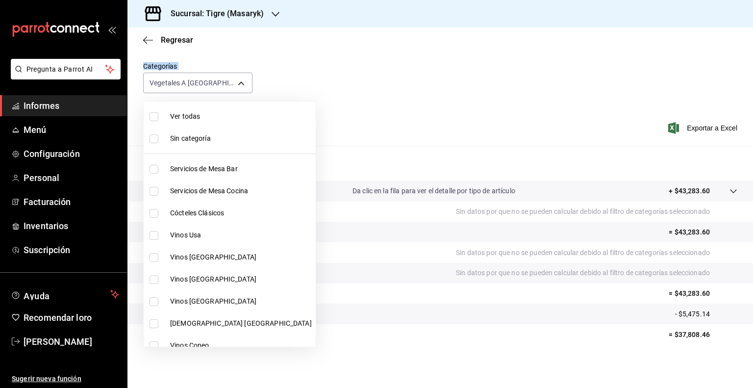
click at [184, 112] on font "Ver todas" at bounding box center [185, 116] width 30 height 8
click at [359, 74] on div at bounding box center [376, 194] width 753 height 388
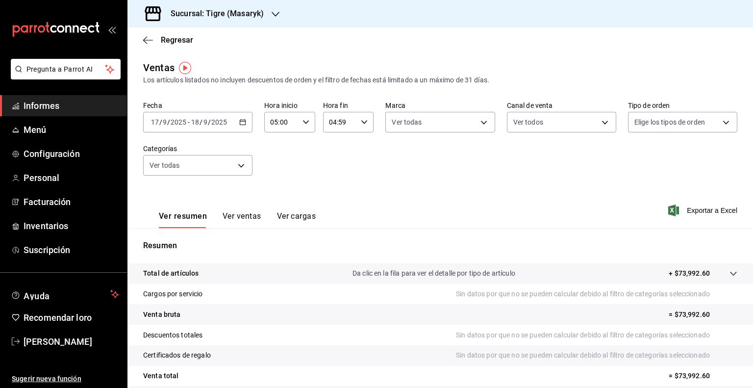
click at [234, 121] on div "[DATE] [DATE] - [DATE] [DATE]" at bounding box center [197, 122] width 109 height 21
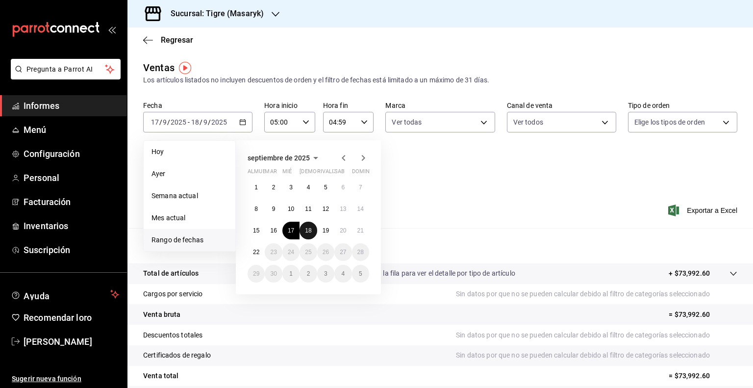
click at [310, 230] on font "18" at bounding box center [308, 230] width 6 height 7
click at [331, 229] on button "19" at bounding box center [325, 230] width 17 height 18
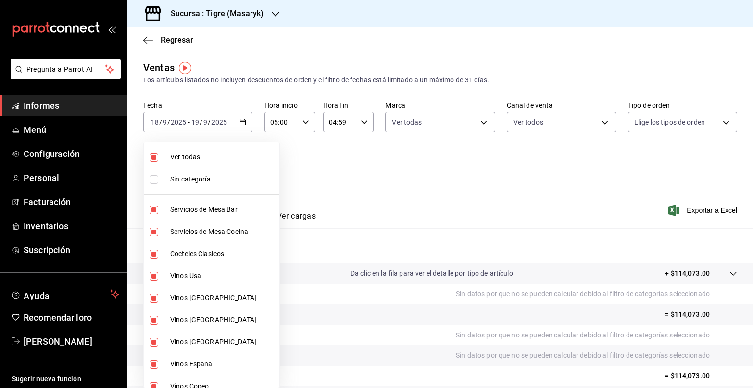
click at [242, 162] on body "Pregunta a Parrot AI Informes Menú Configuración Personal Facturación Inventari…" at bounding box center [376, 194] width 753 height 388
click at [191, 151] on li "Ver todas" at bounding box center [230, 157] width 172 height 22
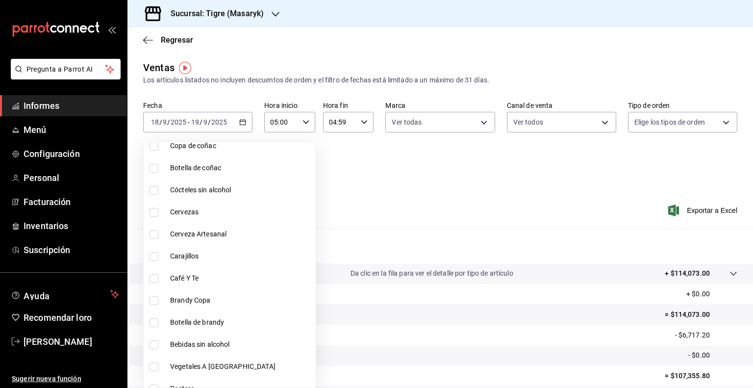
scroll to position [825, 0]
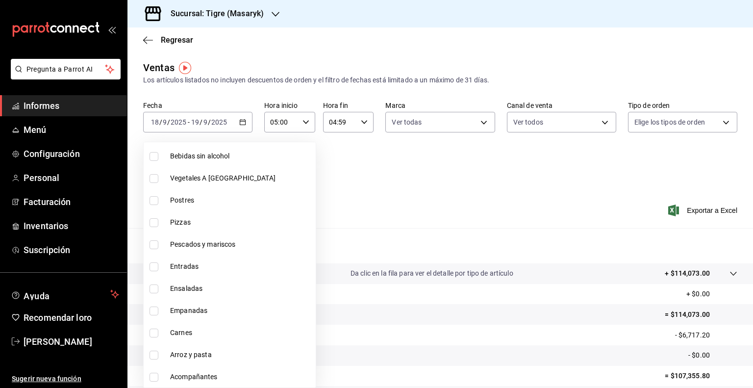
click at [153, 185] on li "Vegetales A [GEOGRAPHIC_DATA]" at bounding box center [230, 178] width 172 height 22
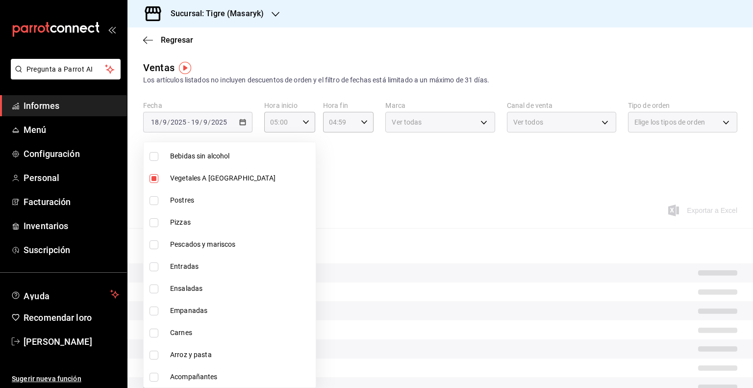
click at [152, 201] on input "checkbox" at bounding box center [153, 200] width 9 height 9
click at [153, 218] on input "checkbox" at bounding box center [153, 222] width 9 height 9
click at [157, 248] on input "checkbox" at bounding box center [153, 244] width 9 height 9
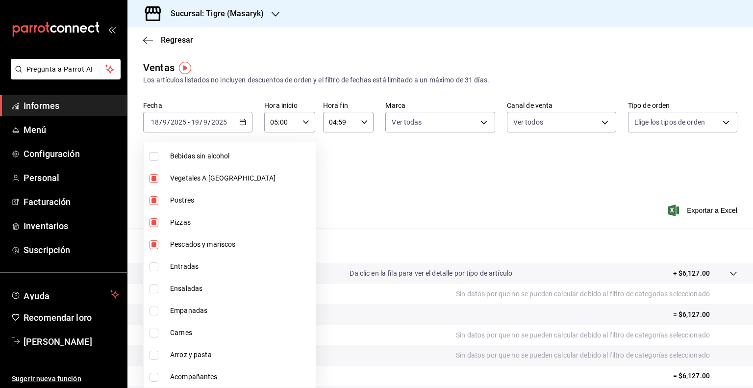
click at [155, 264] on input "checkbox" at bounding box center [153, 266] width 9 height 9
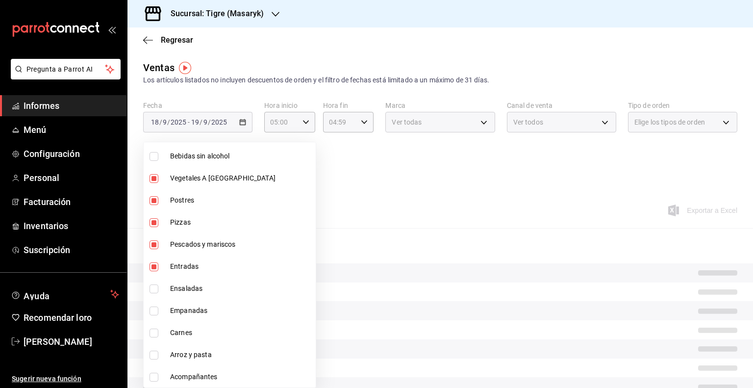
click at [155, 281] on li "Ensaladas" at bounding box center [230, 288] width 172 height 22
click at [155, 310] on input "checkbox" at bounding box center [153, 310] width 9 height 9
click at [153, 332] on input "checkbox" at bounding box center [153, 332] width 9 height 9
click at [155, 355] on input "checkbox" at bounding box center [153, 354] width 9 height 9
click at [155, 380] on input "checkbox" at bounding box center [153, 376] width 9 height 9
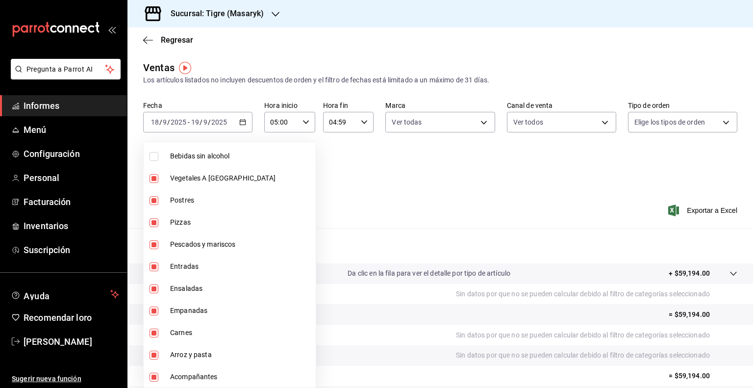
click at [419, 194] on div at bounding box center [376, 194] width 753 height 388
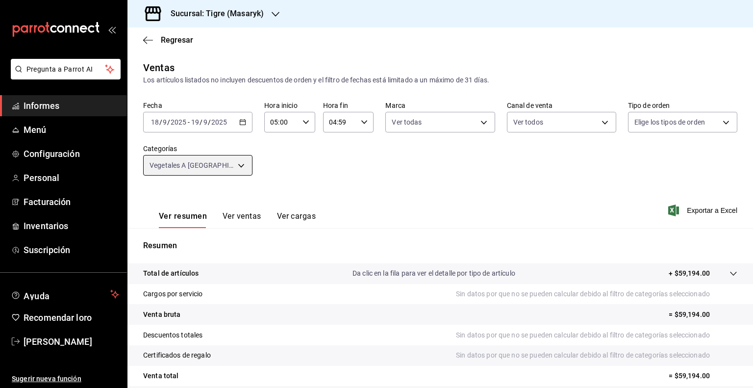
scroll to position [82, 0]
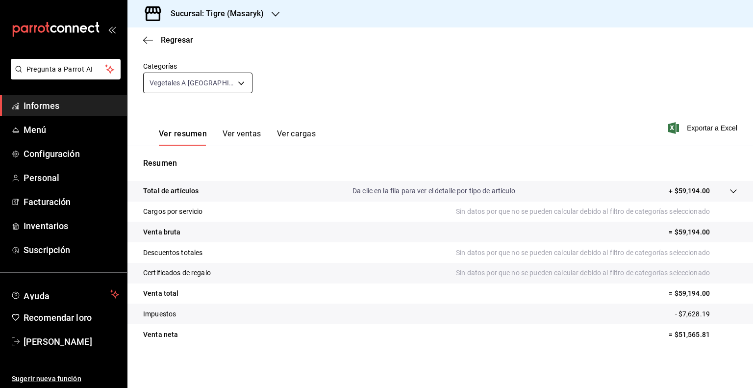
click at [239, 82] on body "Pregunta a Parrot AI Informes Menú Configuración Personal Facturación Inventari…" at bounding box center [376, 194] width 753 height 388
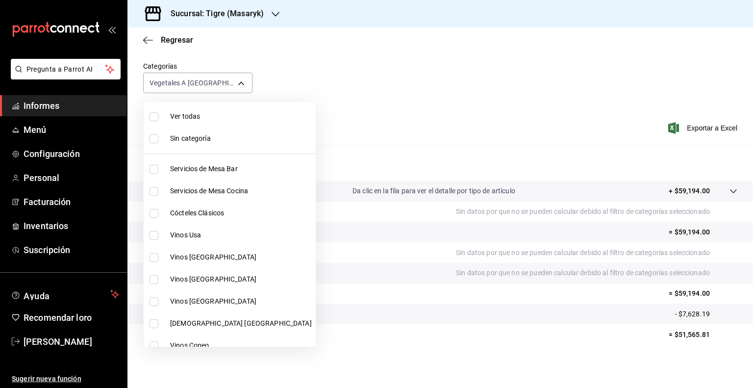
click at [197, 114] on font "Ver todas" at bounding box center [185, 116] width 30 height 8
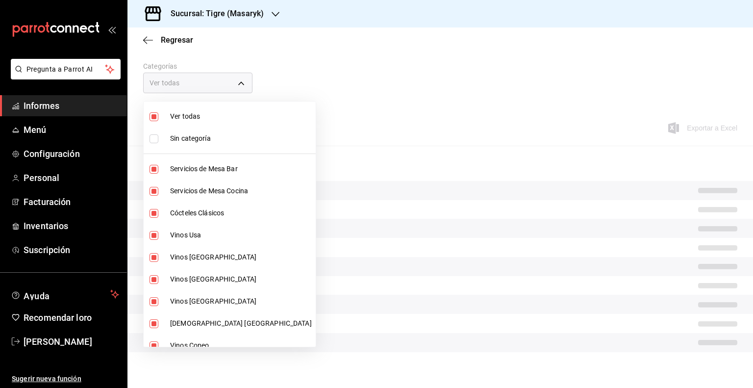
click at [342, 98] on div at bounding box center [376, 194] width 753 height 388
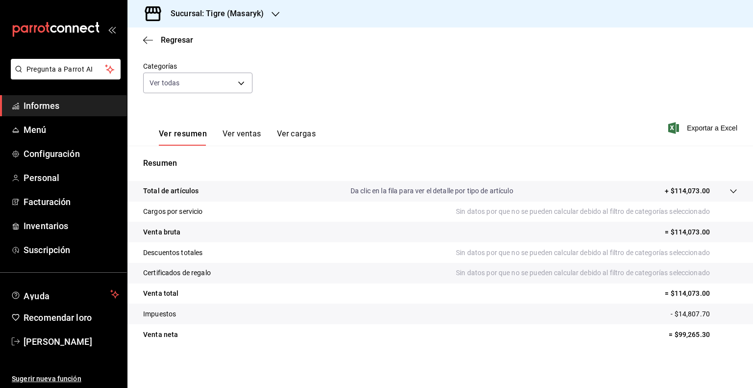
click at [291, 107] on div "Ver resumen Ver ventas Ver cargas Exportar a Excel" at bounding box center [439, 125] width 625 height 41
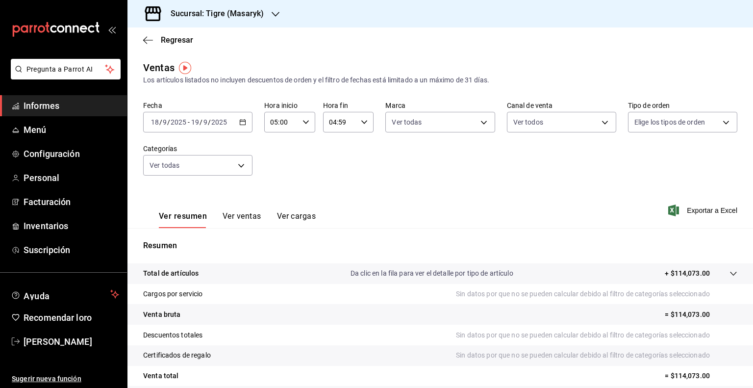
click at [245, 123] on icon "button" at bounding box center [242, 122] width 7 height 7
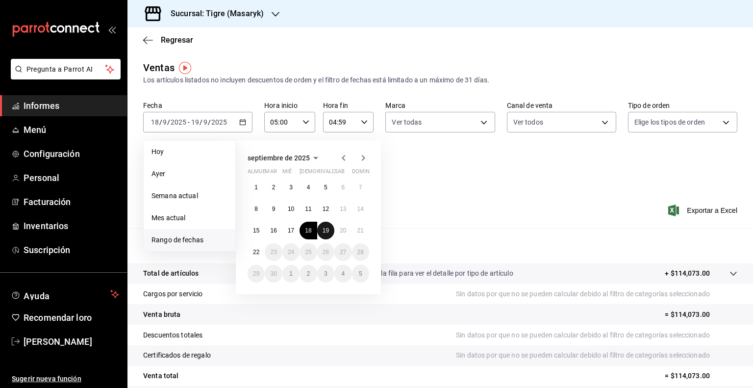
click at [329, 229] on button "19" at bounding box center [325, 230] width 17 height 18
click at [341, 229] on font "20" at bounding box center [343, 230] width 6 height 7
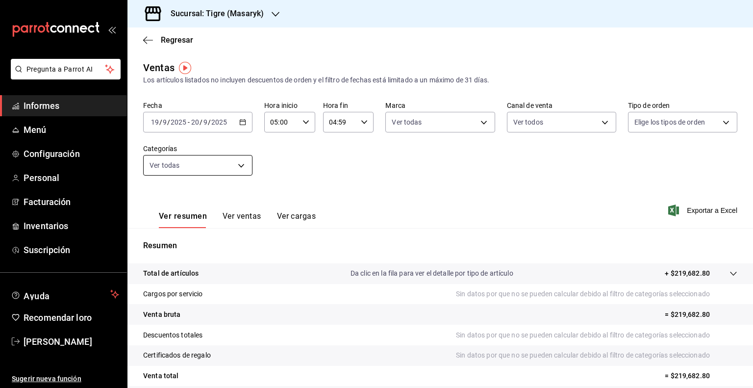
click at [219, 166] on body "Pregunta a Parrot AI Informes Menú Configuración Personal Facturación Inventari…" at bounding box center [376, 194] width 753 height 388
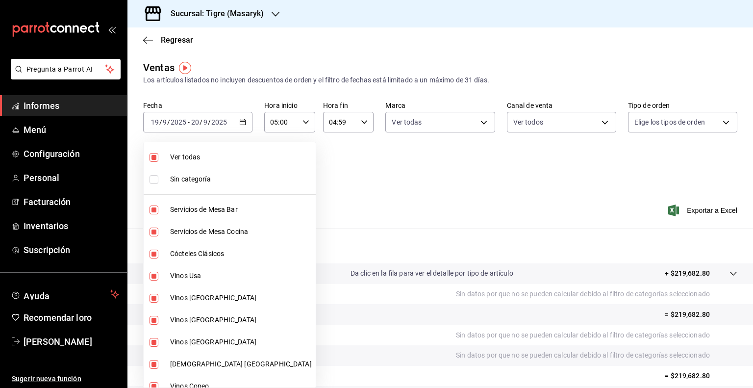
click at [177, 154] on font "Ver todas" at bounding box center [185, 157] width 30 height 8
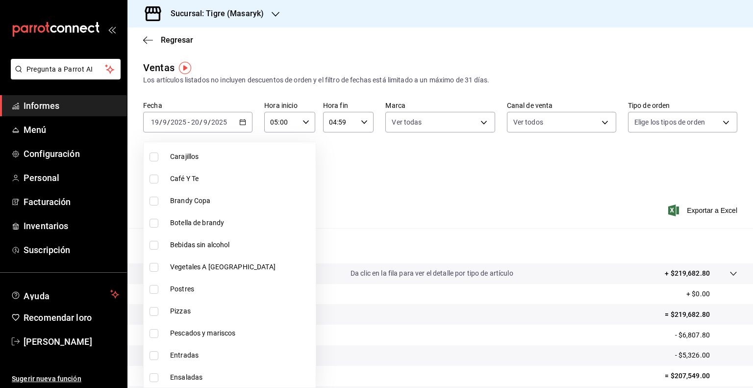
scroll to position [825, 0]
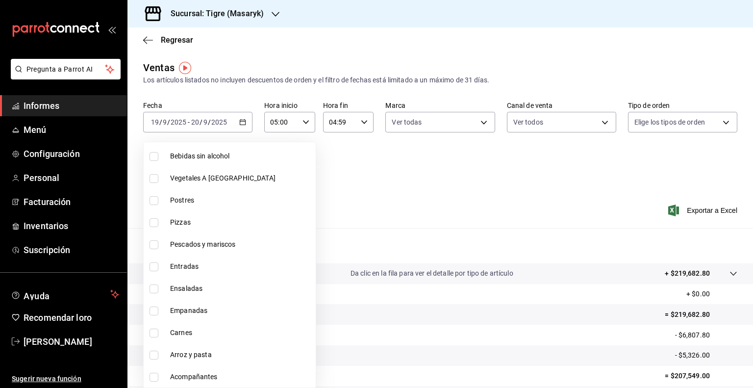
click at [151, 179] on input "checkbox" at bounding box center [153, 178] width 9 height 9
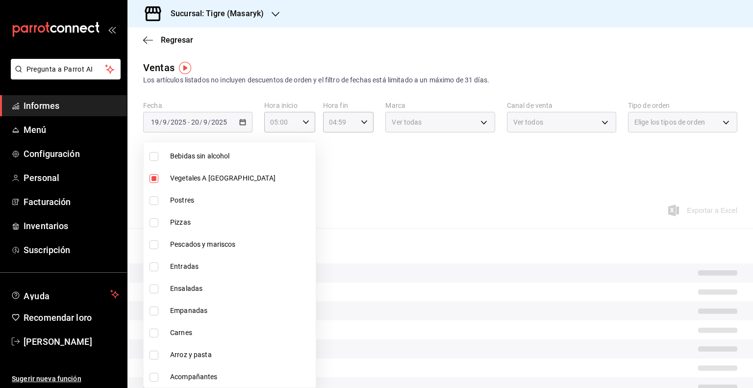
click at [155, 201] on input "checkbox" at bounding box center [153, 200] width 9 height 9
click at [155, 220] on input "checkbox" at bounding box center [153, 222] width 9 height 9
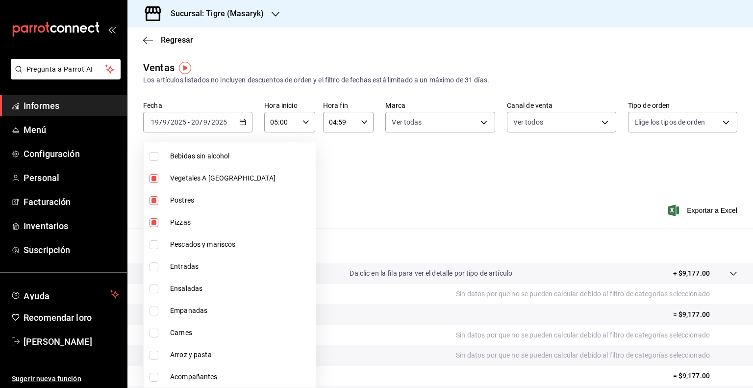
click at [156, 246] on input "checkbox" at bounding box center [153, 244] width 9 height 9
click at [154, 268] on input "checkbox" at bounding box center [153, 266] width 9 height 9
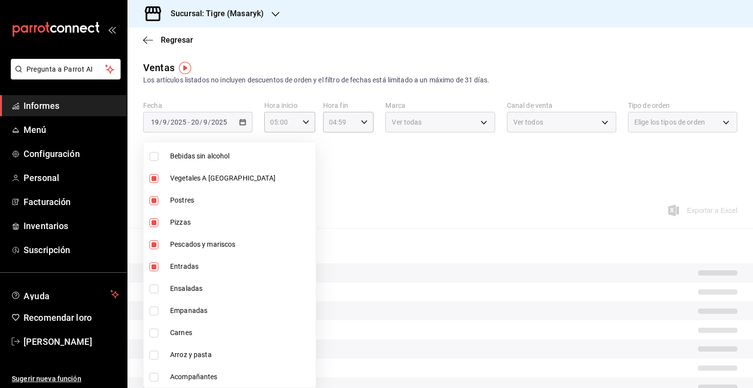
click at [155, 297] on li "Ensaladas" at bounding box center [230, 288] width 172 height 22
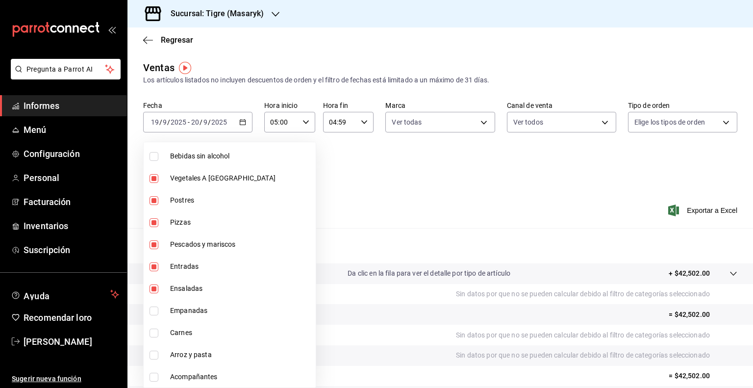
click at [155, 307] on input "checkbox" at bounding box center [153, 310] width 9 height 9
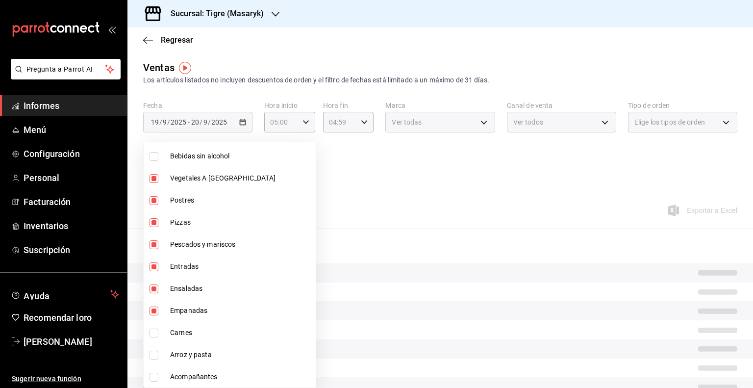
click at [155, 328] on input "checkbox" at bounding box center [153, 332] width 9 height 9
click at [155, 353] on input "checkbox" at bounding box center [153, 354] width 9 height 9
click at [155, 374] on input "checkbox" at bounding box center [153, 376] width 9 height 9
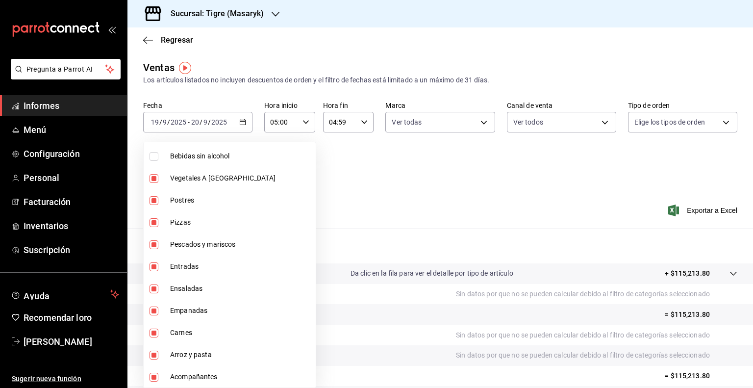
click at [418, 243] on div at bounding box center [376, 194] width 753 height 388
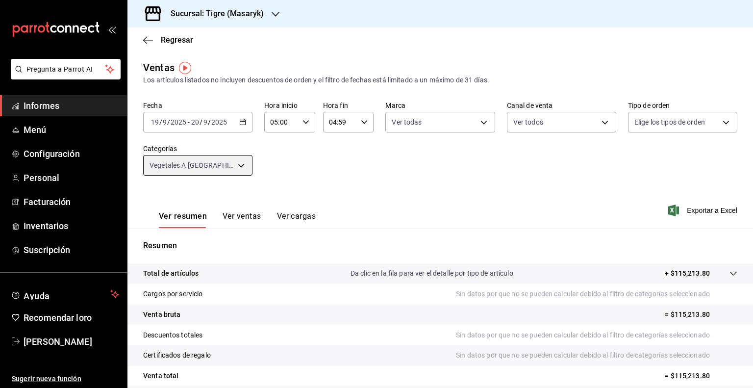
scroll to position [82, 0]
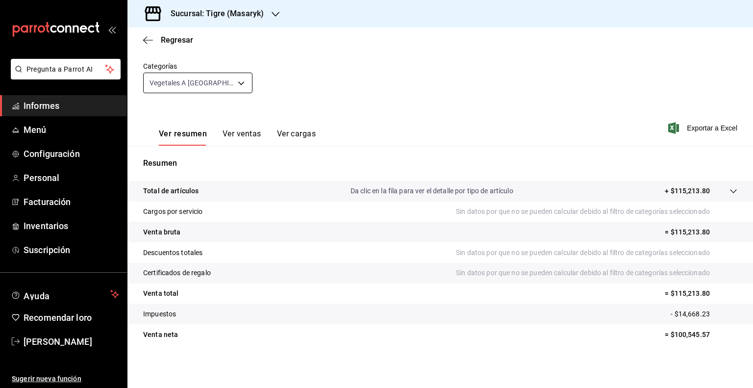
click at [237, 83] on body "Pregunta a Parrot AI Informes Menú Configuración Personal Facturación Inventari…" at bounding box center [376, 194] width 753 height 388
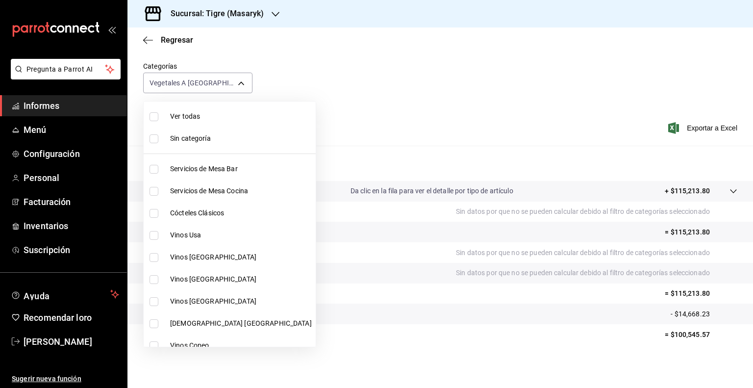
click at [174, 110] on li "Ver todas" at bounding box center [230, 116] width 172 height 22
click at [334, 84] on div at bounding box center [376, 194] width 753 height 388
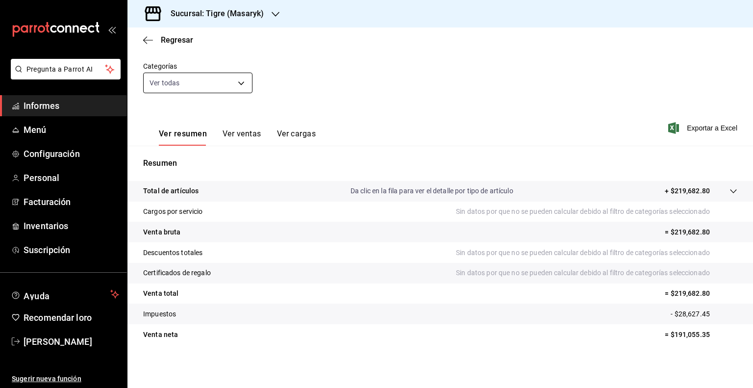
click at [238, 85] on body "Pregunta a Parrot AI Informes Menú Configuración Personal Facturación Inventari…" at bounding box center [376, 194] width 753 height 388
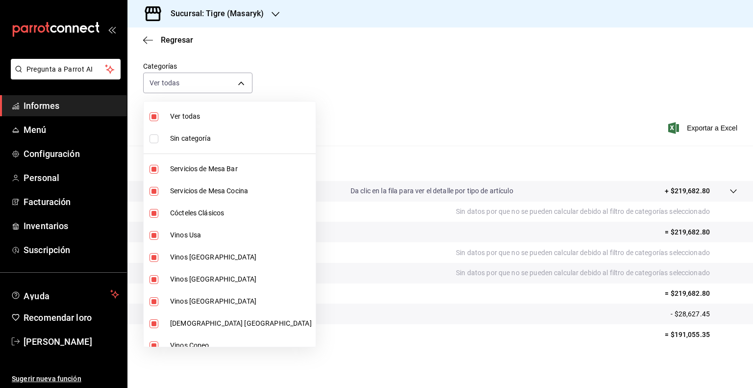
click at [323, 69] on div at bounding box center [376, 194] width 753 height 388
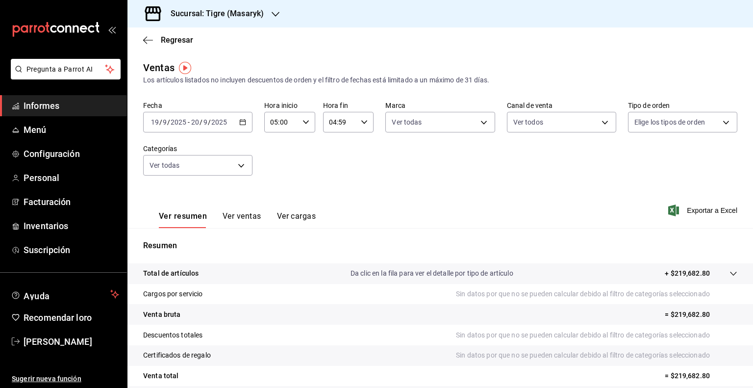
click at [243, 122] on icon "button" at bounding box center [242, 122] width 7 height 7
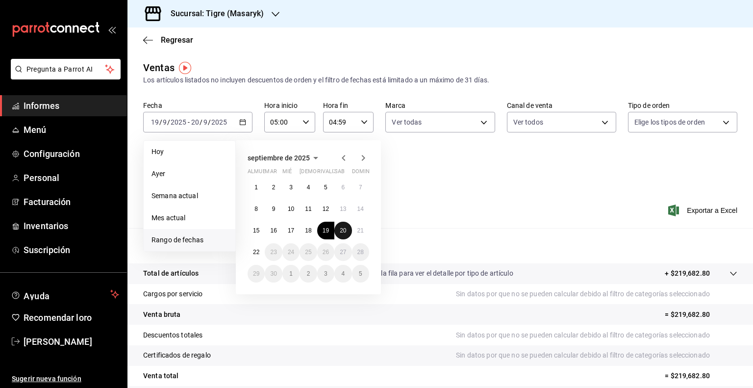
click at [342, 231] on font "20" at bounding box center [343, 230] width 6 height 7
click at [360, 231] on font "21" at bounding box center [360, 230] width 6 height 7
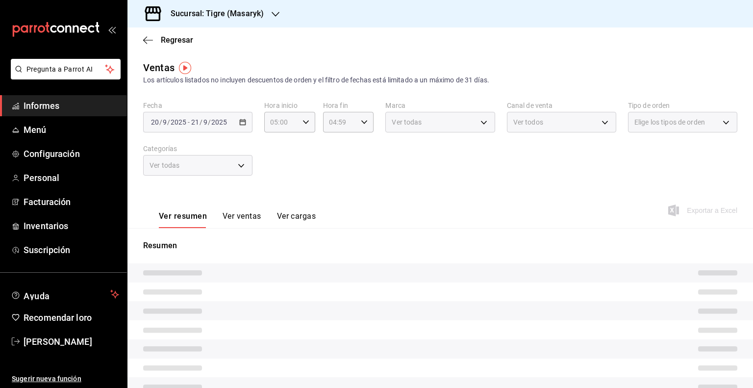
click at [296, 172] on div "Fecha [DATE] [DATE] - [DATE] [DATE] Hora inicio 05:00 Hora inicio Hora fin 04:5…" at bounding box center [440, 144] width 594 height 86
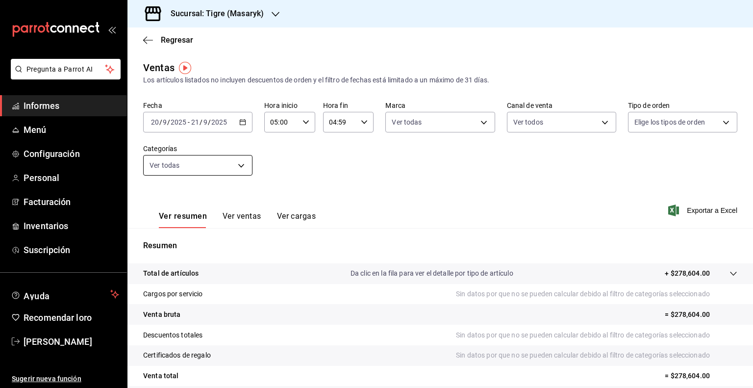
click at [237, 162] on body "Pregunta a Parrot AI Informes Menú Configuración Personal Facturación Inventari…" at bounding box center [376, 194] width 753 height 388
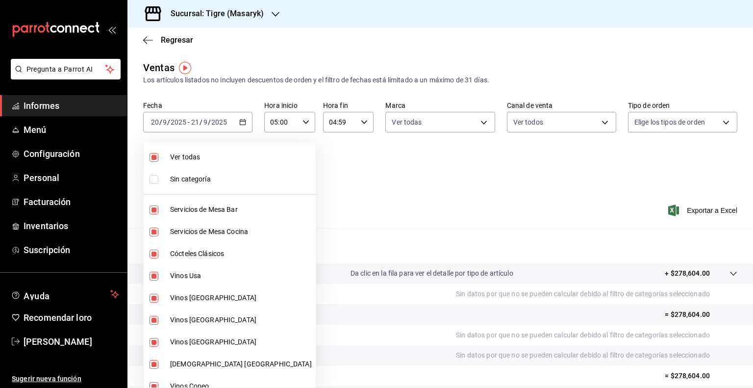
click at [179, 151] on li "Ver todas" at bounding box center [230, 157] width 172 height 22
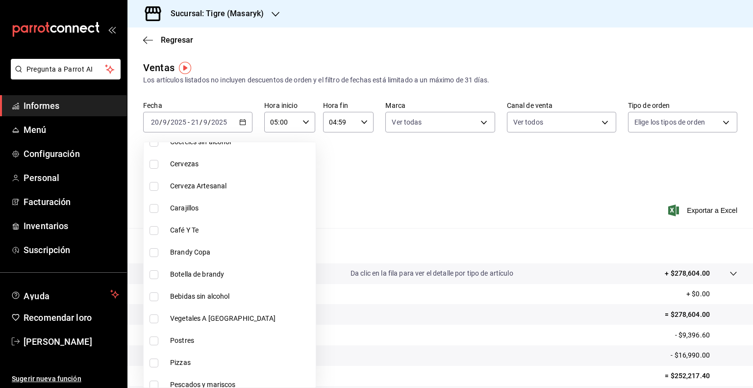
scroll to position [701, 0]
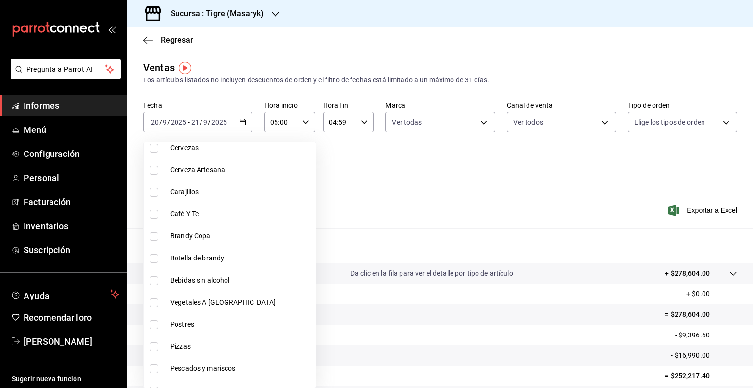
click at [160, 303] on label at bounding box center [155, 302] width 13 height 9
click at [158, 303] on input "checkbox" at bounding box center [153, 302] width 9 height 9
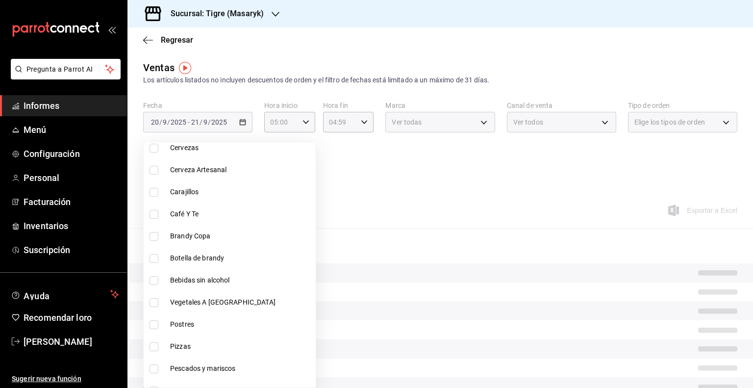
scroll to position [825, 0]
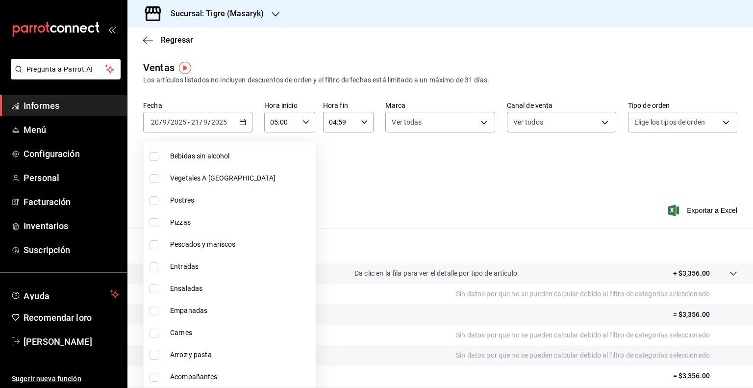
click at [151, 176] on input "checkbox" at bounding box center [153, 178] width 9 height 9
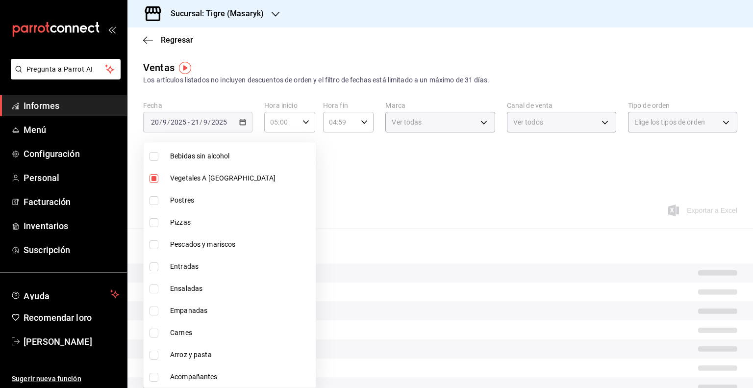
click at [151, 196] on input "checkbox" at bounding box center [153, 200] width 9 height 9
click at [155, 218] on input "checkbox" at bounding box center [153, 222] width 9 height 9
click at [155, 245] on input "checkbox" at bounding box center [153, 244] width 9 height 9
click at [155, 270] on li "Entradas" at bounding box center [230, 266] width 172 height 22
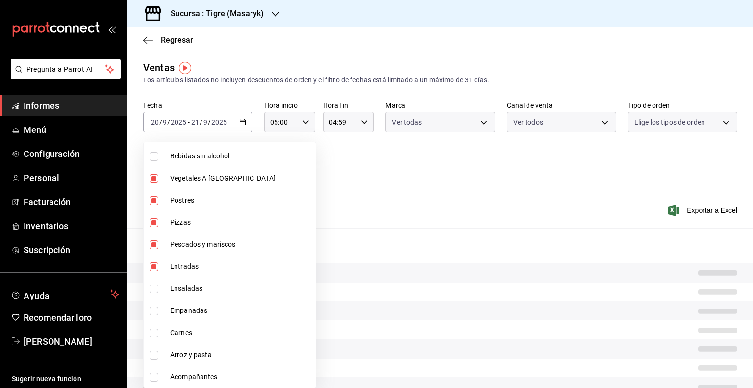
click at [156, 297] on li "Ensaladas" at bounding box center [230, 288] width 172 height 22
click at [156, 310] on input "checkbox" at bounding box center [153, 310] width 9 height 9
click at [156, 328] on input "checkbox" at bounding box center [153, 332] width 9 height 9
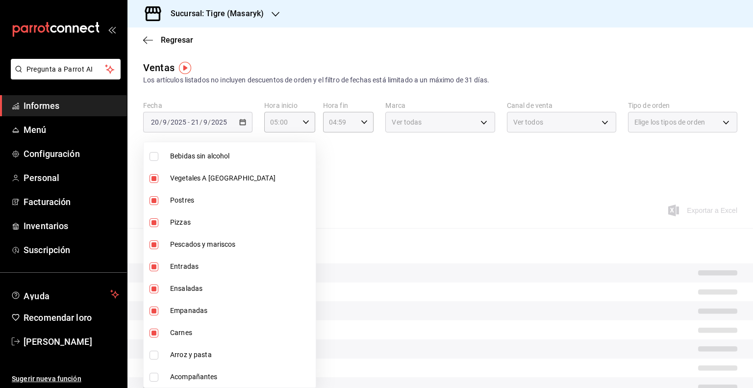
click at [155, 357] on input "checkbox" at bounding box center [153, 354] width 9 height 9
click at [155, 375] on input "checkbox" at bounding box center [153, 376] width 9 height 9
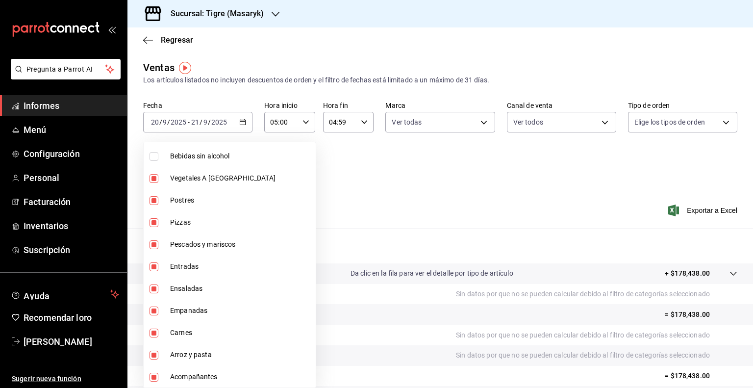
click at [417, 204] on div at bounding box center [376, 194] width 753 height 388
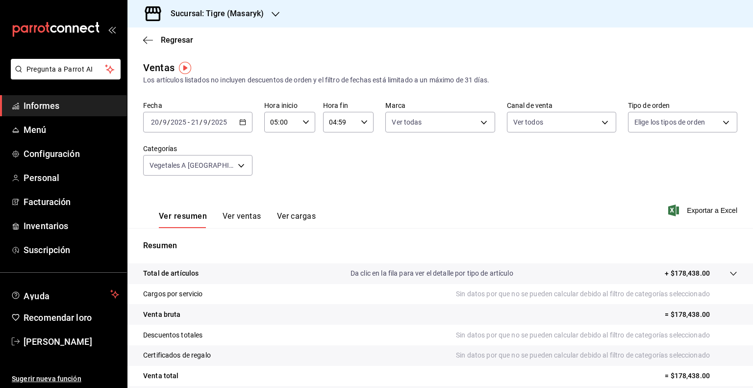
click at [414, 219] on div "Ver resumen Ver ventas Ver cargas Exportar a Excel" at bounding box center [439, 207] width 625 height 41
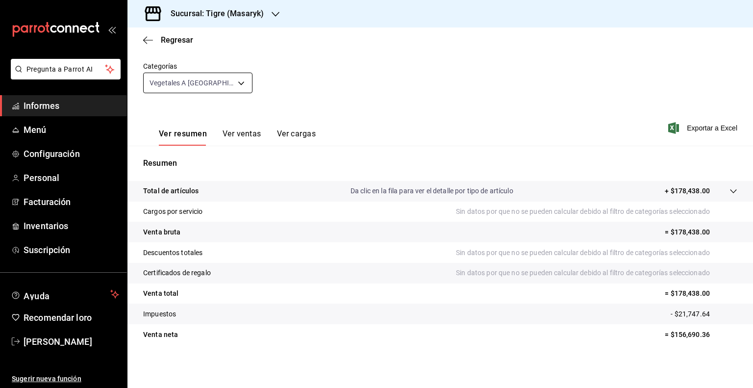
click at [235, 89] on body "Pregunta a Parrot AI Informes Menú Configuración Personal Facturación Inventari…" at bounding box center [376, 194] width 753 height 388
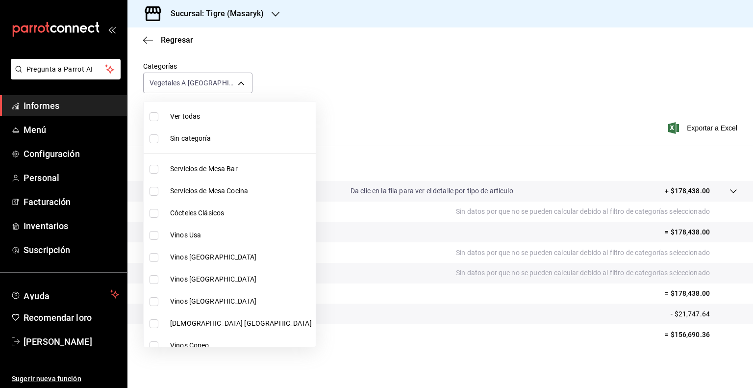
click at [172, 115] on font "Ver todas" at bounding box center [185, 116] width 30 height 8
click at [312, 106] on div at bounding box center [376, 194] width 753 height 388
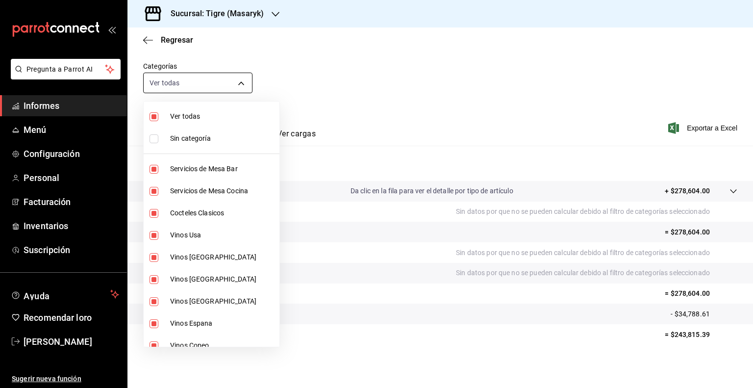
click at [247, 86] on body "Pregunta a Parrot AI Informes Menú Configuración Personal Facturación Inventari…" at bounding box center [376, 194] width 753 height 388
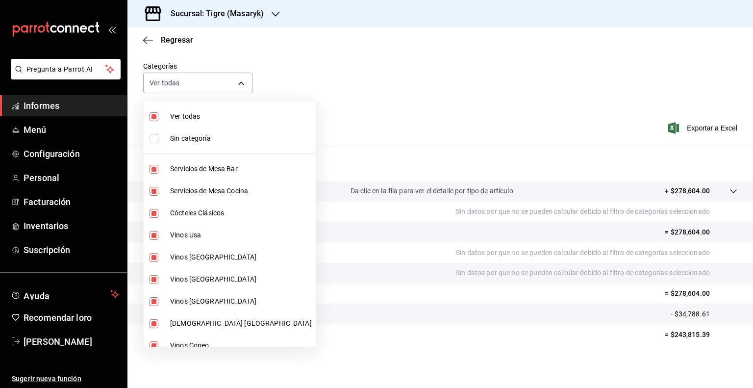
click at [172, 113] on font "Ver todas" at bounding box center [185, 116] width 30 height 8
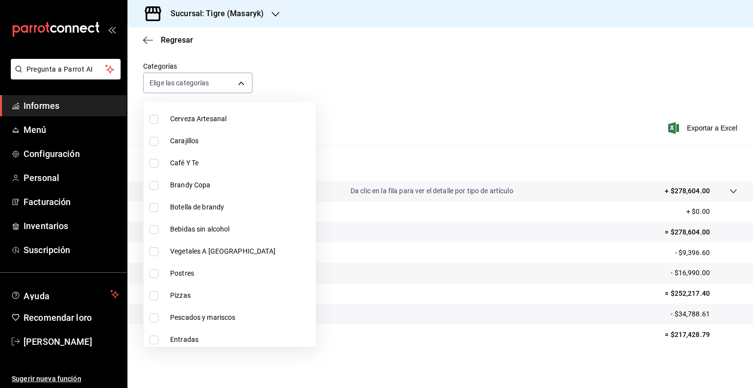
scroll to position [715, 0]
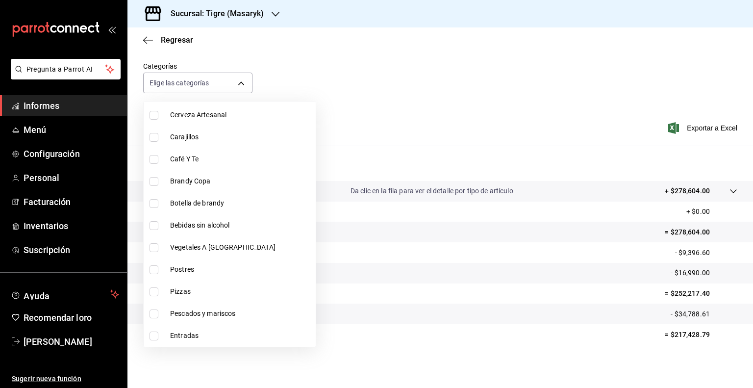
click at [151, 248] on input "checkbox" at bounding box center [153, 247] width 9 height 9
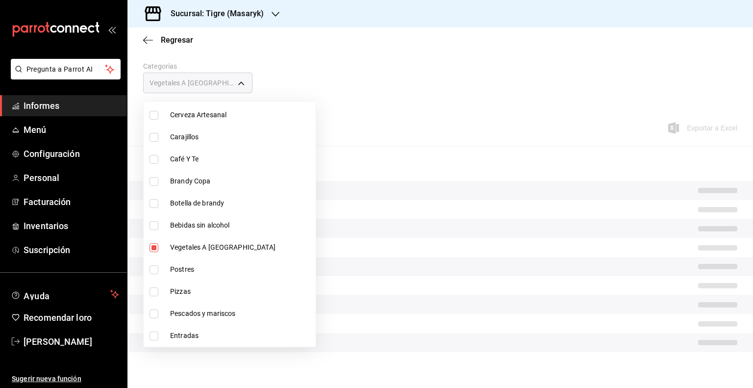
click at [151, 269] on input "checkbox" at bounding box center [153, 269] width 9 height 9
click at [151, 289] on input "checkbox" at bounding box center [153, 291] width 9 height 9
click at [154, 313] on input "checkbox" at bounding box center [153, 313] width 9 height 9
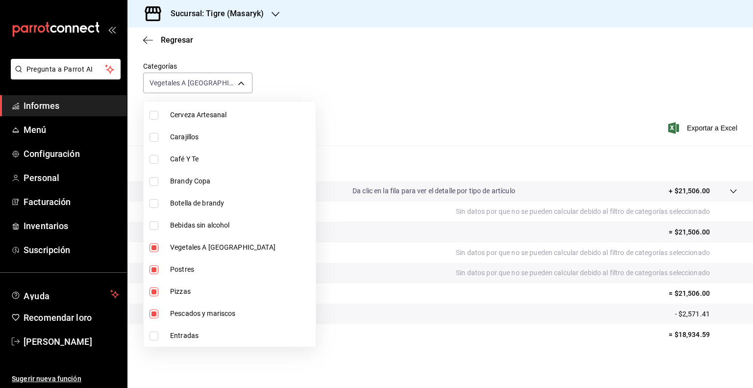
scroll to position [825, 0]
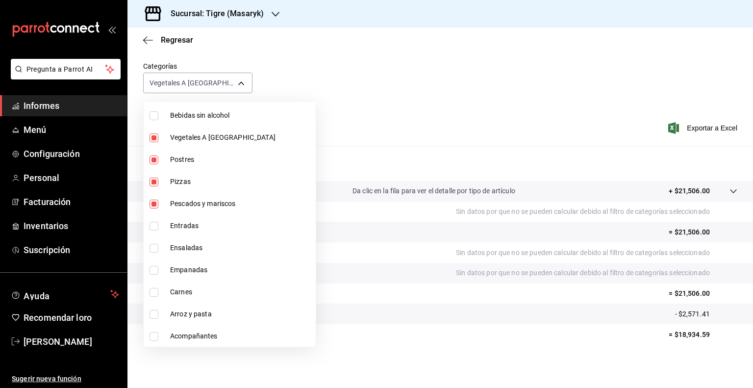
click at [150, 224] on input "checkbox" at bounding box center [153, 225] width 9 height 9
click at [153, 247] on input "checkbox" at bounding box center [153, 248] width 9 height 9
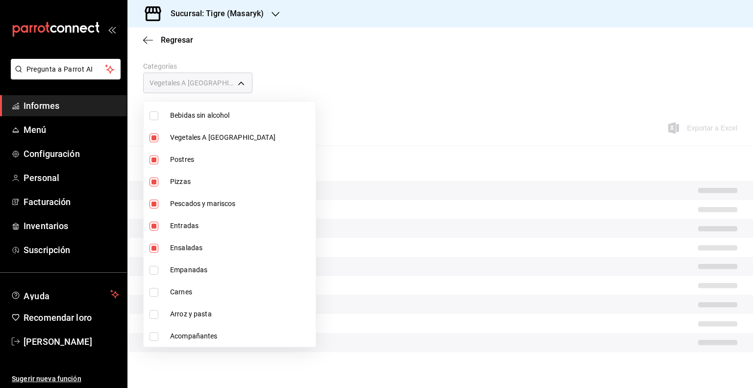
click at [154, 269] on input "checkbox" at bounding box center [153, 270] width 9 height 9
click at [153, 295] on li "Carnes" at bounding box center [230, 292] width 172 height 22
click at [154, 317] on input "checkbox" at bounding box center [153, 314] width 9 height 9
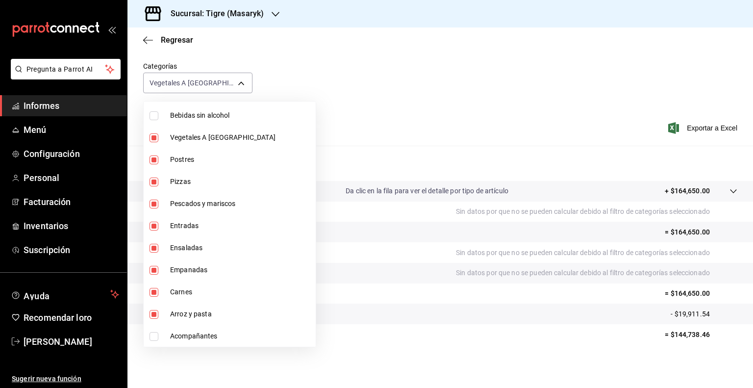
click at [154, 340] on li "Acompañantes" at bounding box center [230, 336] width 172 height 22
click at [394, 78] on div at bounding box center [376, 194] width 753 height 388
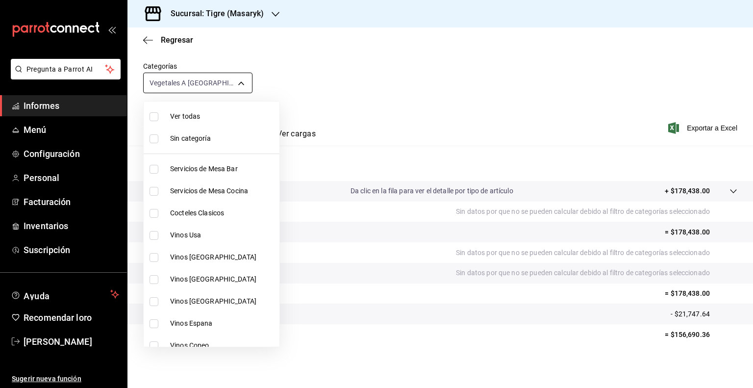
click at [238, 81] on body "Pregunta a Parrot AI Informes Menú Configuración Personal Facturación Inventari…" at bounding box center [376, 194] width 753 height 388
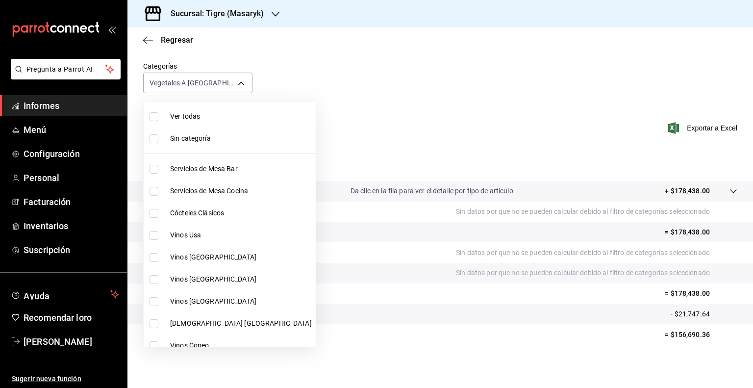
click at [175, 118] on font "Ver todas" at bounding box center [185, 116] width 30 height 8
click at [366, 112] on div at bounding box center [376, 194] width 753 height 388
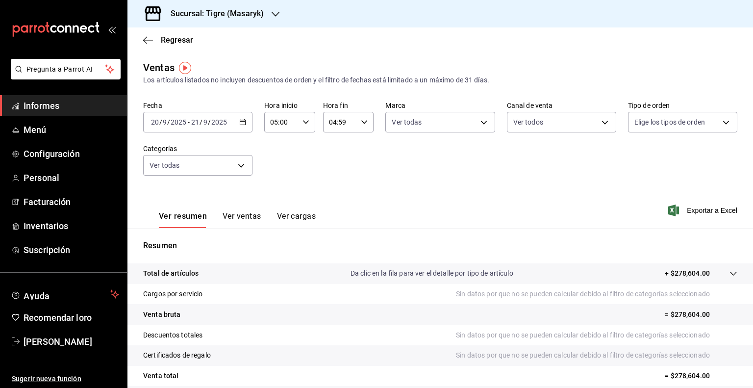
click at [239, 121] on icon "button" at bounding box center [242, 122] width 7 height 7
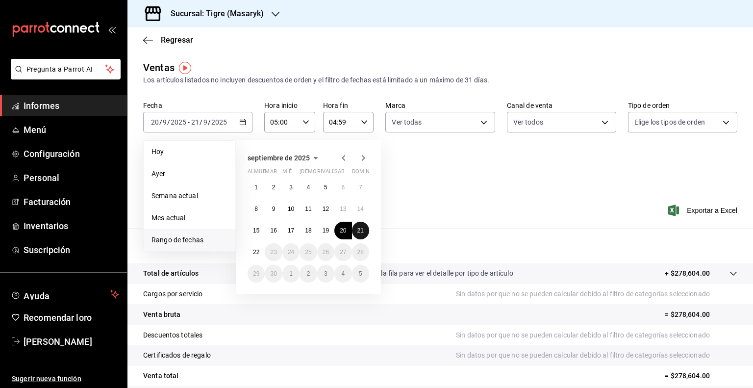
click at [357, 231] on font "21" at bounding box center [360, 230] width 6 height 7
click at [253, 254] on font "22" at bounding box center [256, 251] width 6 height 7
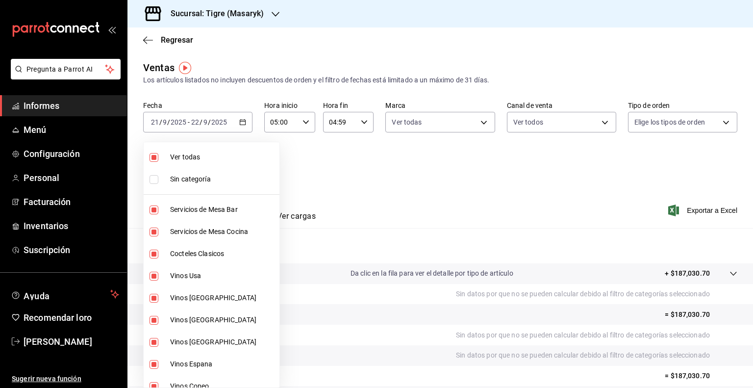
click at [248, 160] on body "Pregunta a Parrot AI Informes Menú Configuración Personal Facturación Inventari…" at bounding box center [376, 194] width 753 height 388
click at [170, 158] on font "Ver todas" at bounding box center [185, 157] width 30 height 8
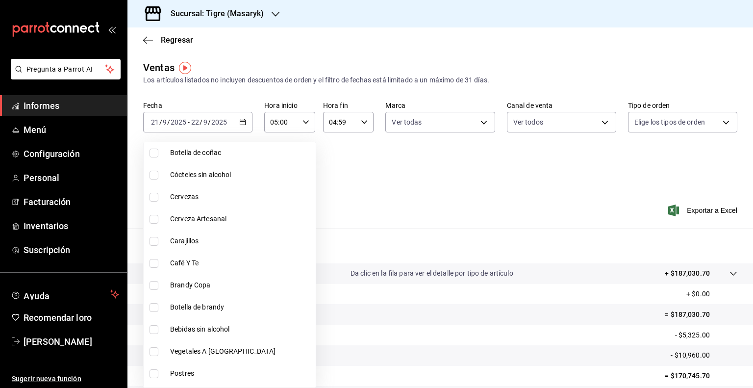
scroll to position [825, 0]
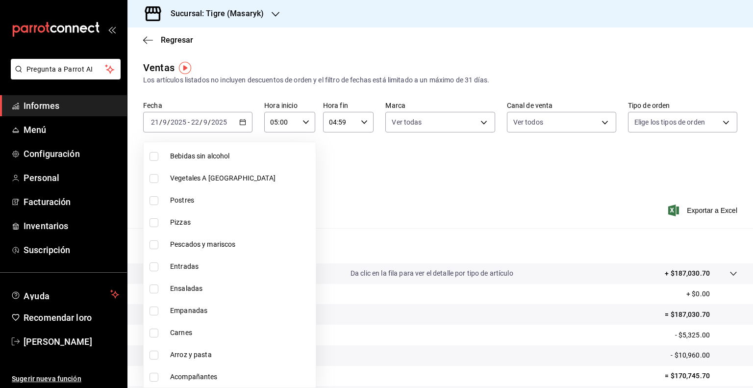
click at [161, 175] on label at bounding box center [155, 178] width 13 height 9
click at [158, 175] on input "checkbox" at bounding box center [153, 178] width 9 height 9
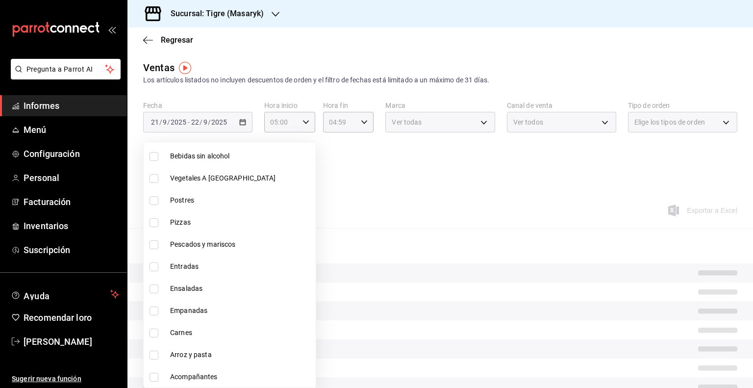
click at [159, 196] on label at bounding box center [155, 200] width 13 height 9
click at [158, 196] on input "checkbox" at bounding box center [153, 200] width 9 height 9
click at [152, 170] on li "Vegetales A [GEOGRAPHIC_DATA]" at bounding box center [230, 178] width 172 height 22
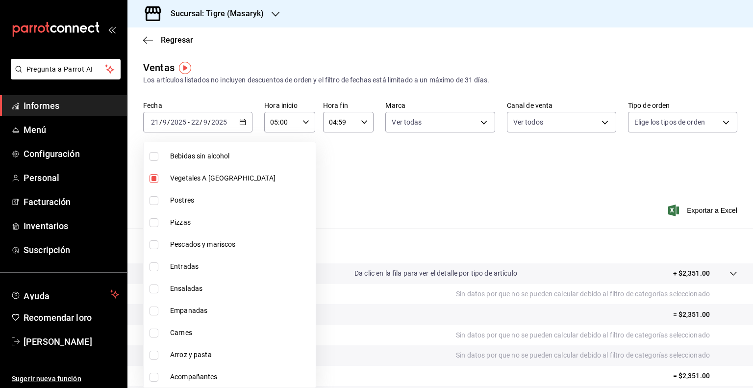
click at [151, 201] on input "checkbox" at bounding box center [153, 200] width 9 height 9
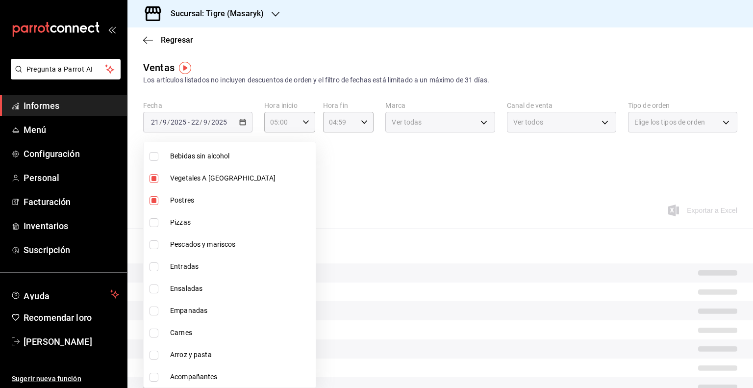
click at [153, 219] on input "checkbox" at bounding box center [153, 222] width 9 height 9
click at [154, 241] on input "checkbox" at bounding box center [153, 244] width 9 height 9
click at [154, 266] on input "checkbox" at bounding box center [153, 266] width 9 height 9
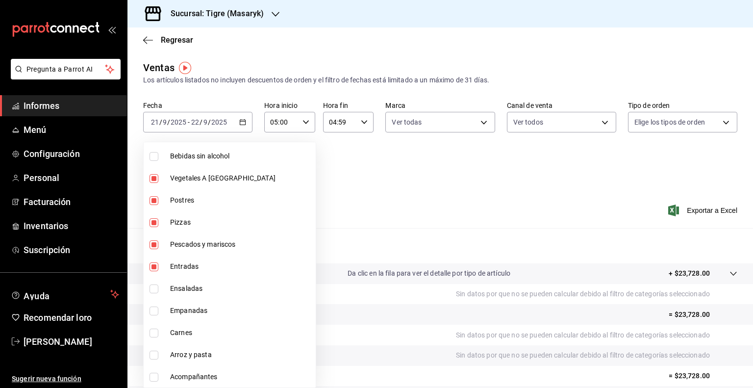
click at [155, 288] on input "checkbox" at bounding box center [153, 288] width 9 height 9
click at [154, 309] on input "checkbox" at bounding box center [153, 310] width 9 height 9
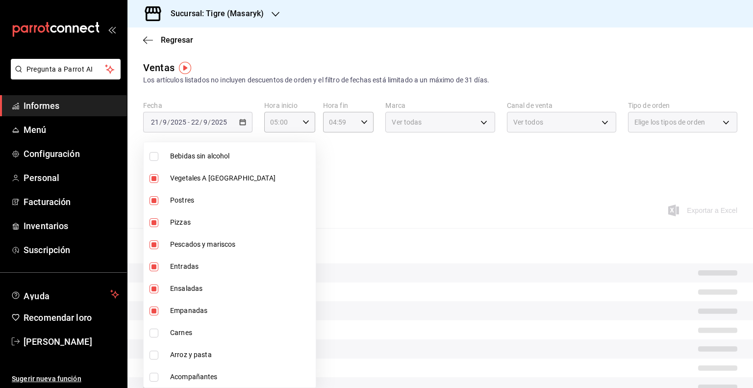
click at [155, 335] on input "checkbox" at bounding box center [153, 332] width 9 height 9
click at [155, 356] on input "checkbox" at bounding box center [153, 354] width 9 height 9
click at [155, 382] on li "Acompañantes" at bounding box center [230, 377] width 172 height 22
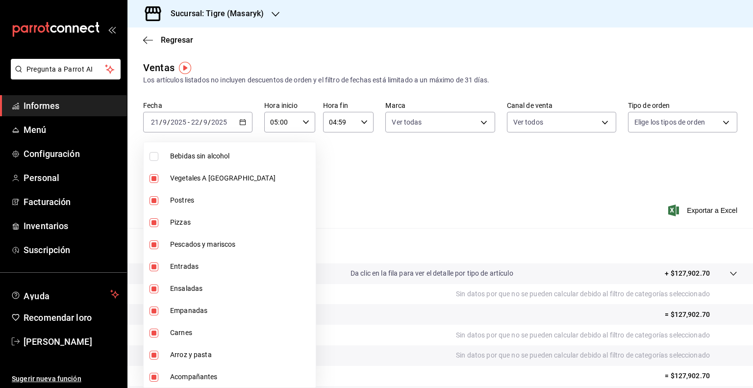
click at [405, 161] on div at bounding box center [376, 194] width 753 height 388
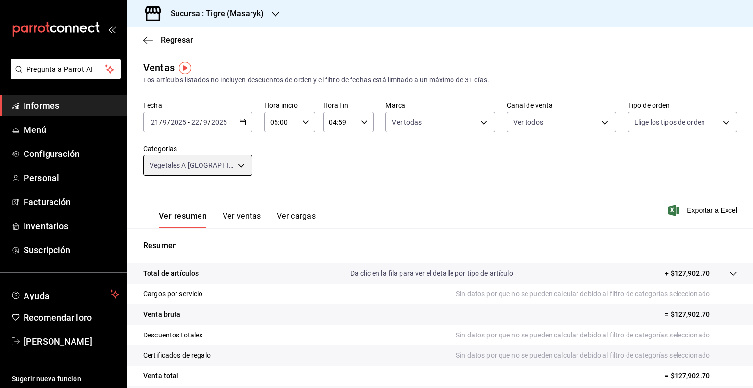
scroll to position [82, 0]
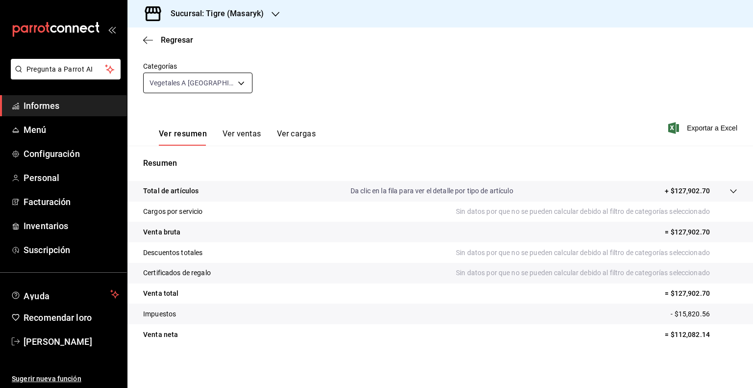
click at [238, 75] on body "Pregunta a Parrot AI Informes Menú Configuración Personal Facturación Inventari…" at bounding box center [376, 194] width 753 height 388
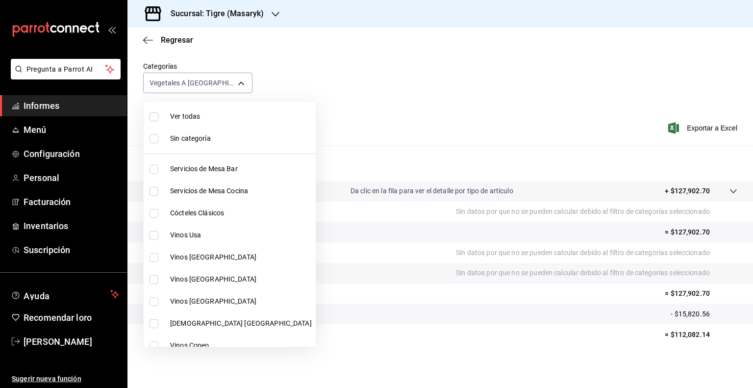
click at [184, 114] on font "Ver todas" at bounding box center [185, 116] width 30 height 8
